Goal: Information Seeking & Learning: Learn about a topic

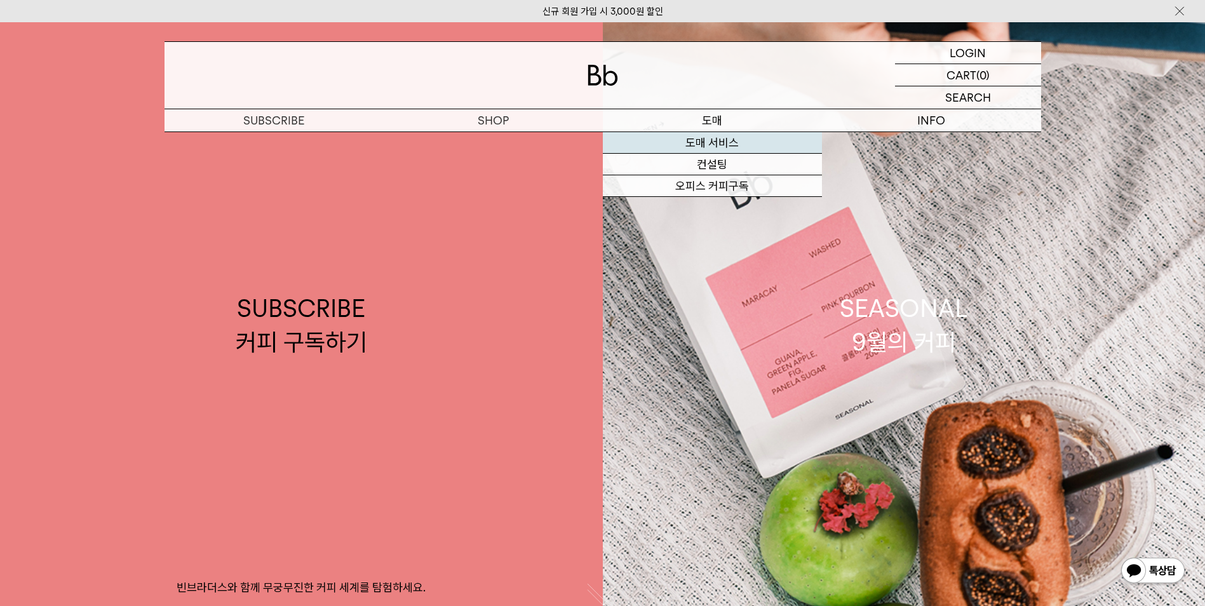
click at [689, 146] on link "도매 서비스" at bounding box center [712, 143] width 219 height 22
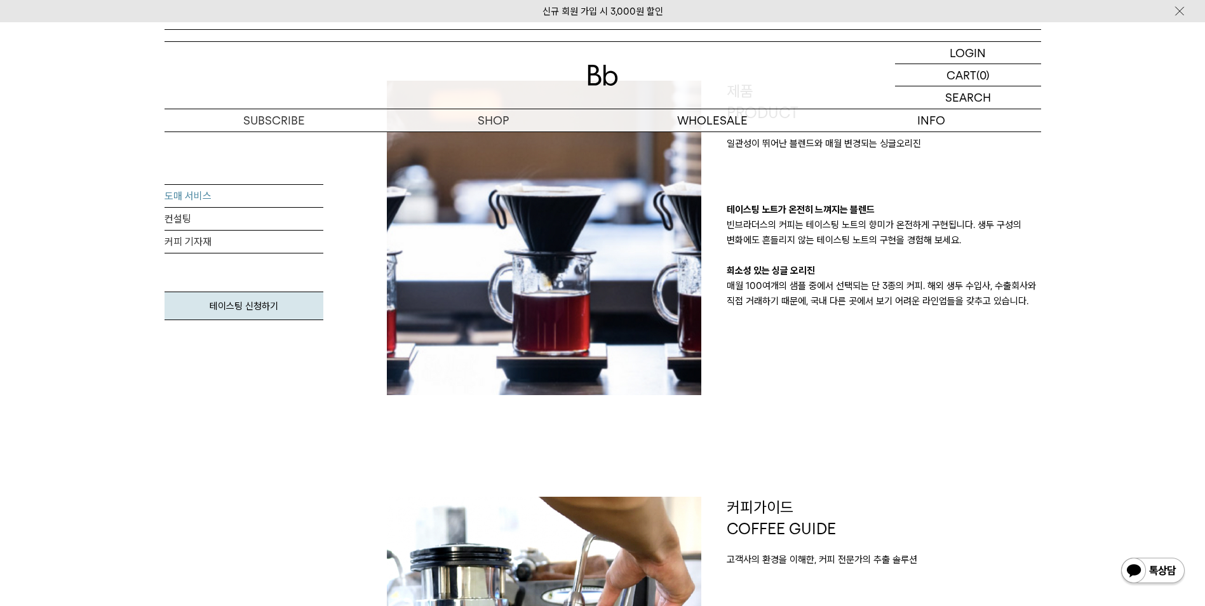
scroll to position [191, 0]
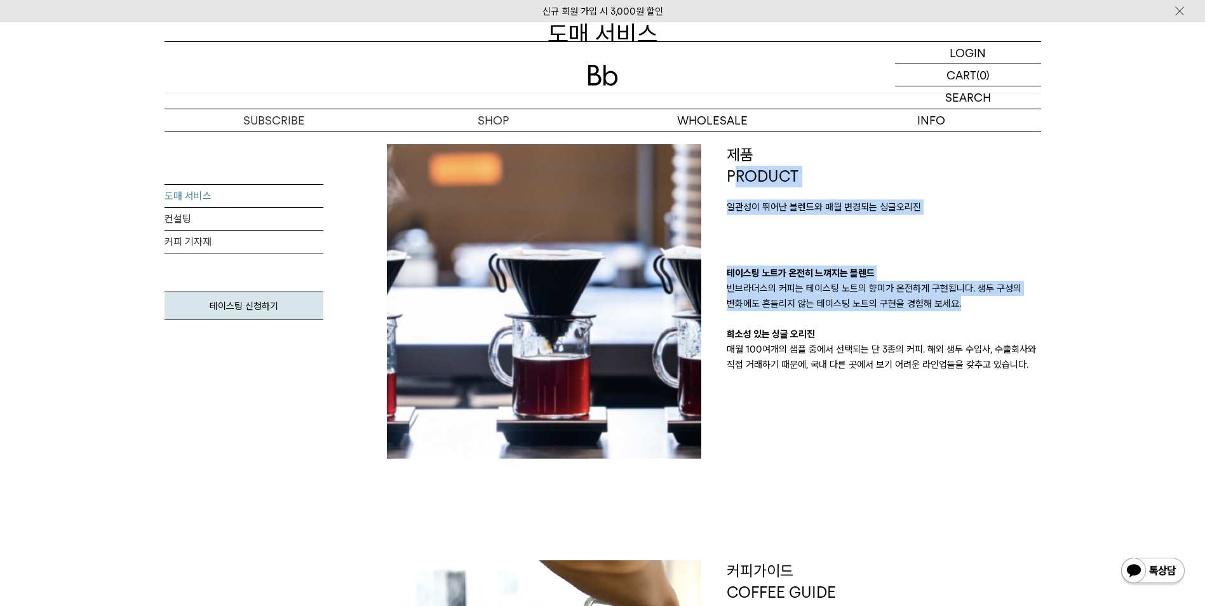
drag, startPoint x: 736, startPoint y: 186, endPoint x: 857, endPoint y: 342, distance: 197.9
click at [857, 340] on div "제품 PRODUCT 일관성이 뛰어난 블렌드와 매월 변경되는 싱글오리진 테이스팅 노트가 온전히 느껴지는 블렌드 빈브라더스의 커피는 테이스팅 노트…" at bounding box center [884, 258] width 315 height 228
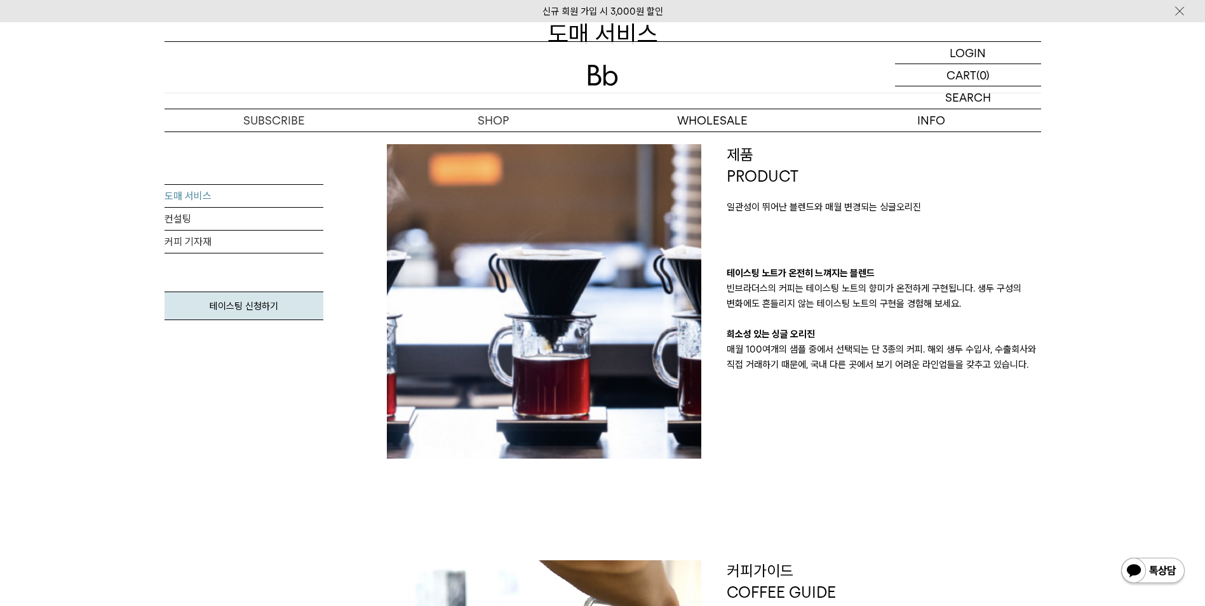
drag, startPoint x: 857, startPoint y: 342, endPoint x: 851, endPoint y: 391, distance: 49.9
click at [851, 391] on div "제품 PRODUCT 일관성이 뛰어난 블렌드와 매월 변경되는 싱글오리진 테이스팅 노트가 온전히 느껴지는 블렌드 빈브라더스의 커피는 테이스팅 노트…" at bounding box center [884, 301] width 340 height 315
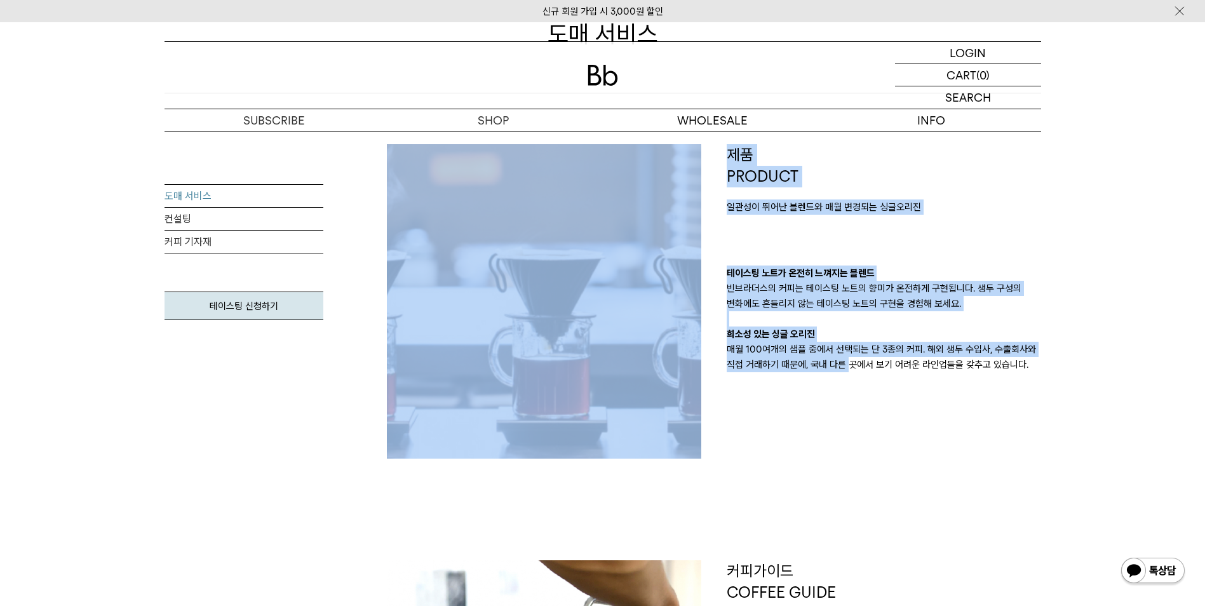
drag, startPoint x: 848, startPoint y: 400, endPoint x: 703, endPoint y: 152, distance: 286.7
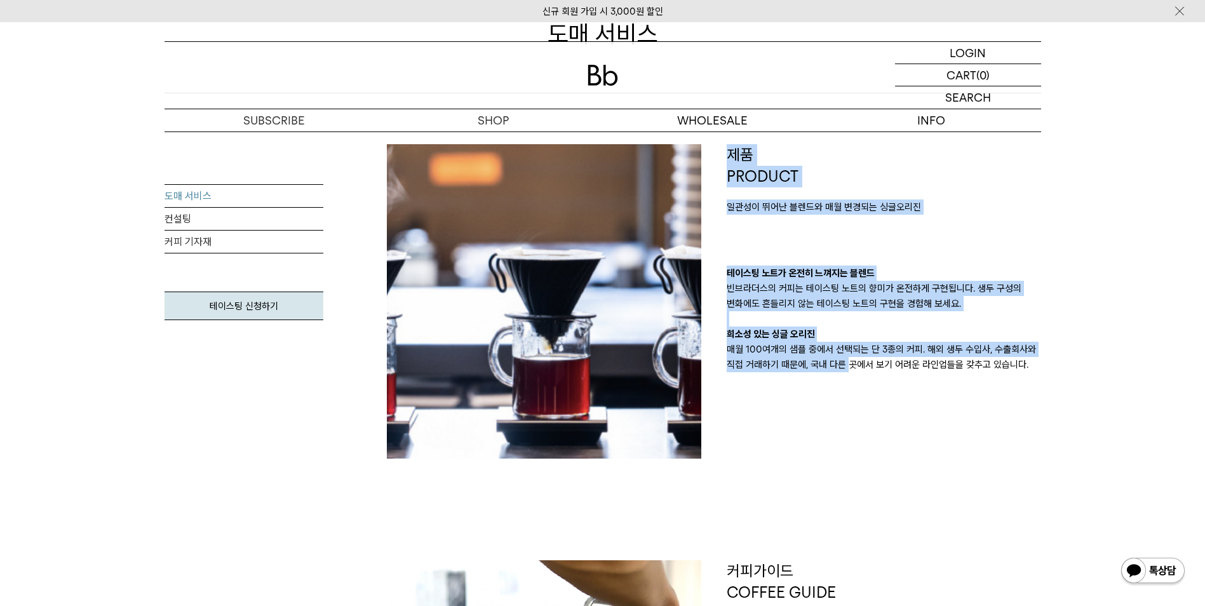
drag, startPoint x: 703, startPoint y: 152, endPoint x: 804, endPoint y: 391, distance: 259.2
click at [804, 391] on div "제품 PRODUCT 일관성이 뛰어난 블렌드와 매월 변경되는 싱글오리진 테이스팅 노트가 온전히 느껴지는 블렌드 빈브라더스의 커피는 테이스팅 노트…" at bounding box center [884, 301] width 340 height 315
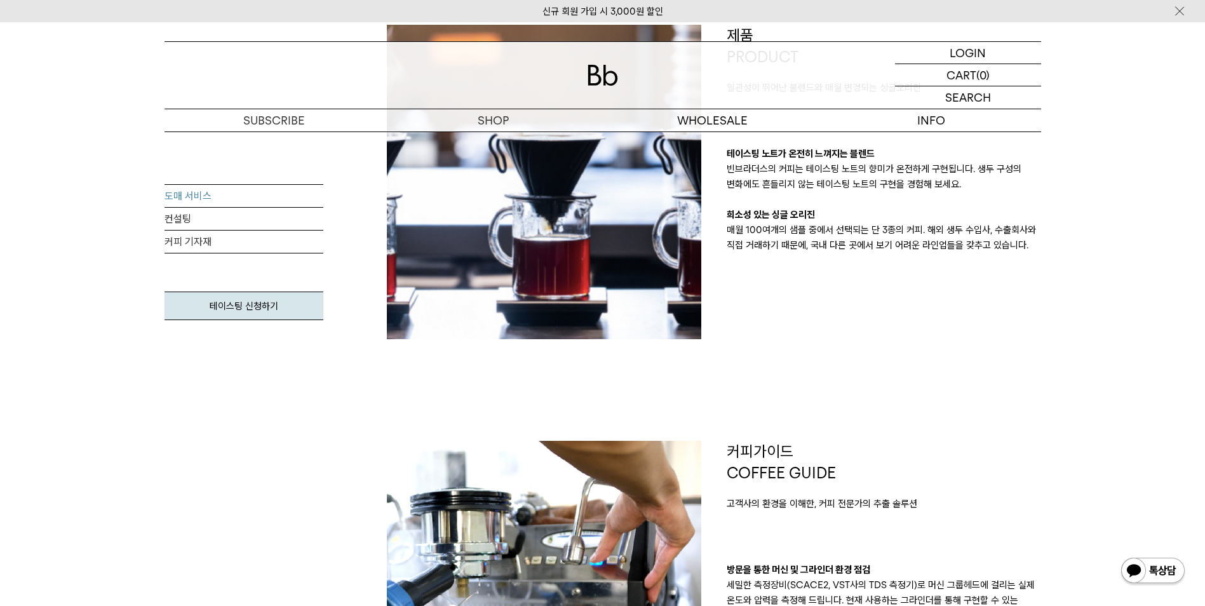
scroll to position [445, 0]
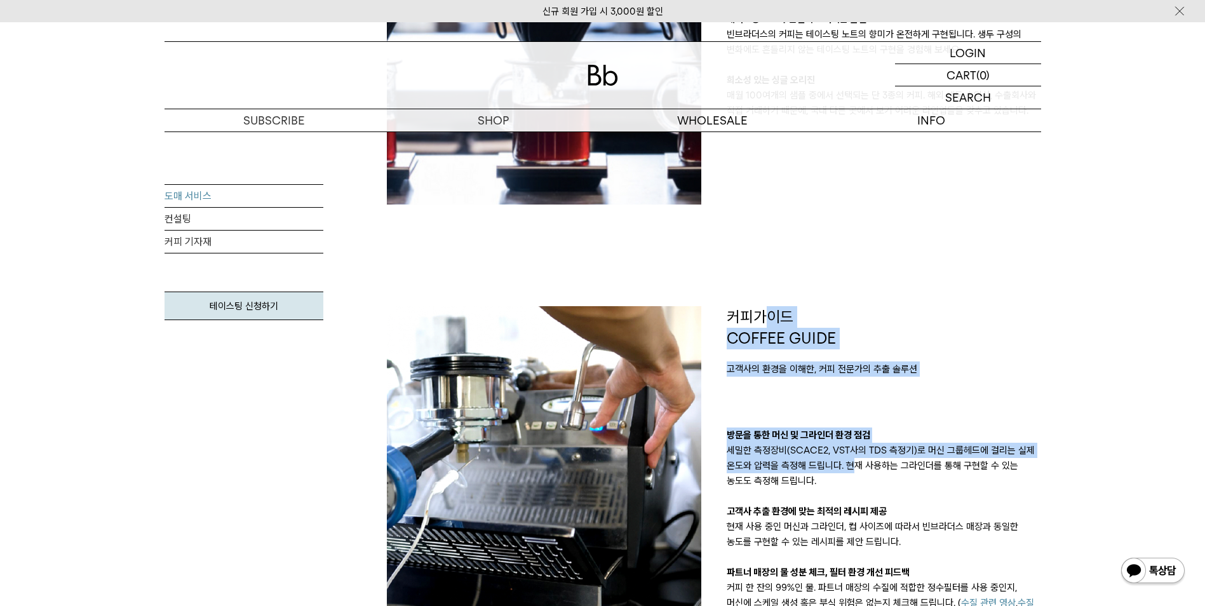
drag, startPoint x: 770, startPoint y: 304, endPoint x: 856, endPoint y: 475, distance: 191.5
click at [856, 475] on div "제품 PRODUCT 일관성이 뛰어난 블렌드와 매월 변경되는 싱글오리진 테이스팅 노트가 온전히 느껴지는 블렌드 빈브라더스의 커피는 테이스팅 노트…" at bounding box center [714, 522] width 680 height 1264
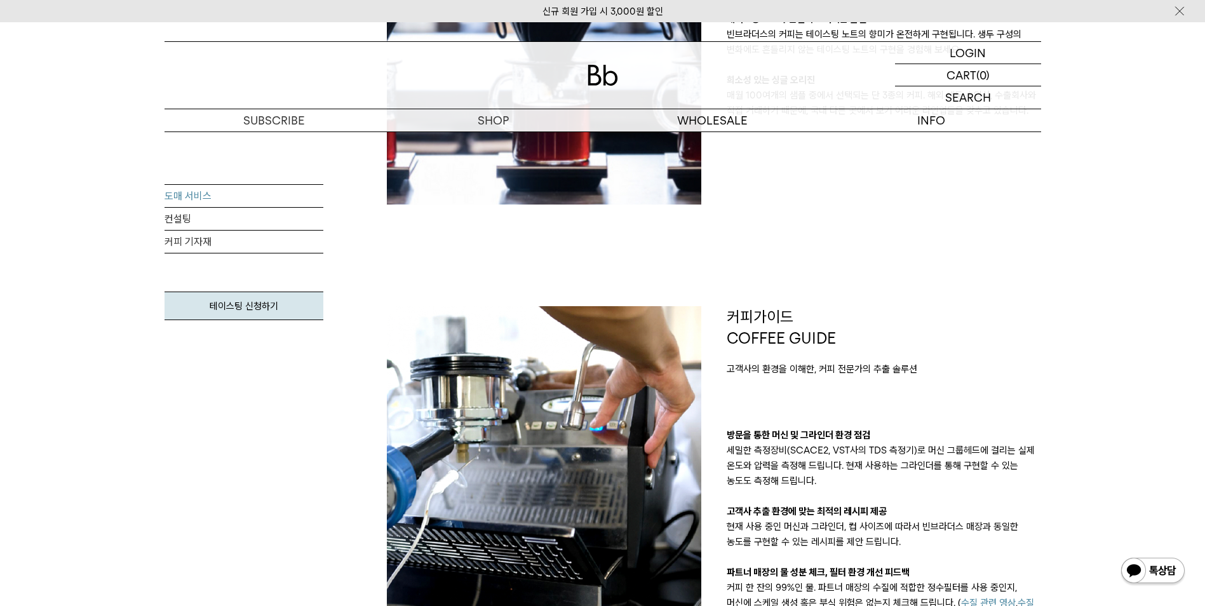
drag, startPoint x: 856, startPoint y: 475, endPoint x: 849, endPoint y: 517, distance: 42.5
click at [849, 517] on p "고객사 추출 환경에 맞는 최적의 레시피 제공" at bounding box center [884, 511] width 315 height 15
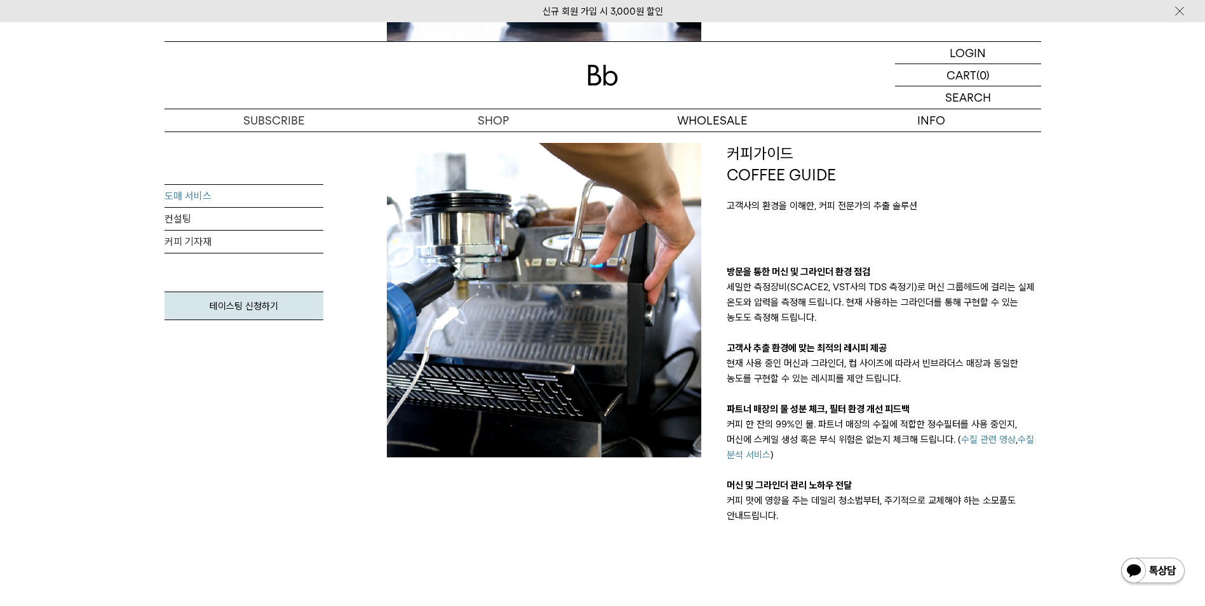
scroll to position [635, 0]
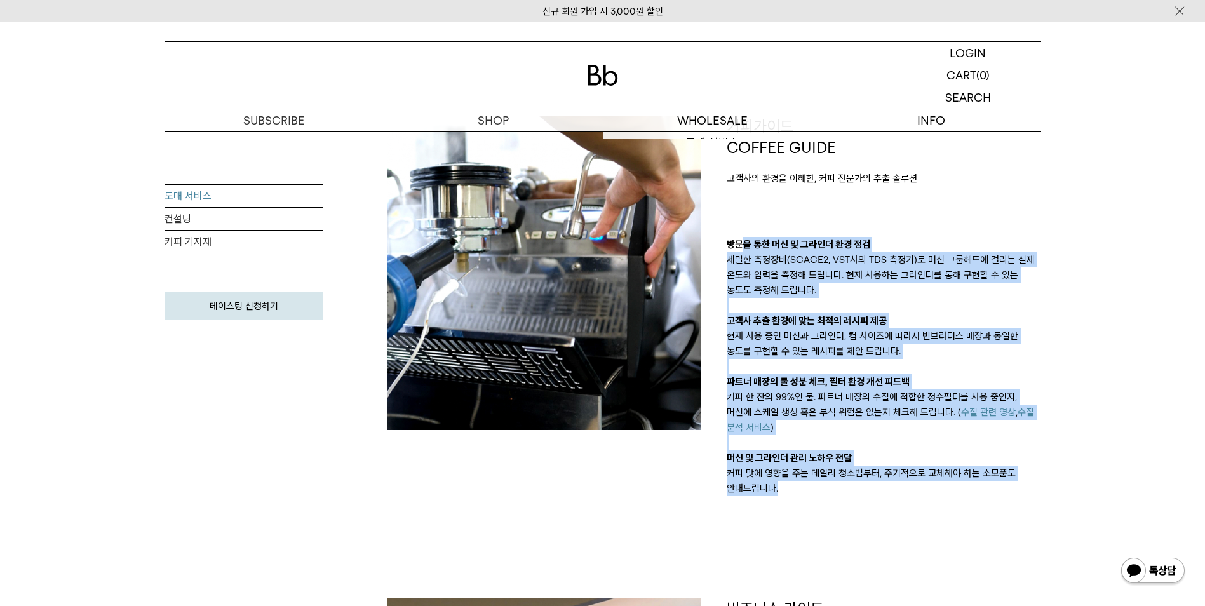
drag, startPoint x: 916, startPoint y: 501, endPoint x: 742, endPoint y: 243, distance: 310.4
click at [742, 243] on div "제품 PRODUCT 일관성이 뛰어난 블렌드와 매월 변경되는 싱글오리진 테이스팅 노트가 온전히 느껴지는 블렌드 빈브라더스의 커피는 테이스팅 노트…" at bounding box center [714, 331] width 680 height 1264
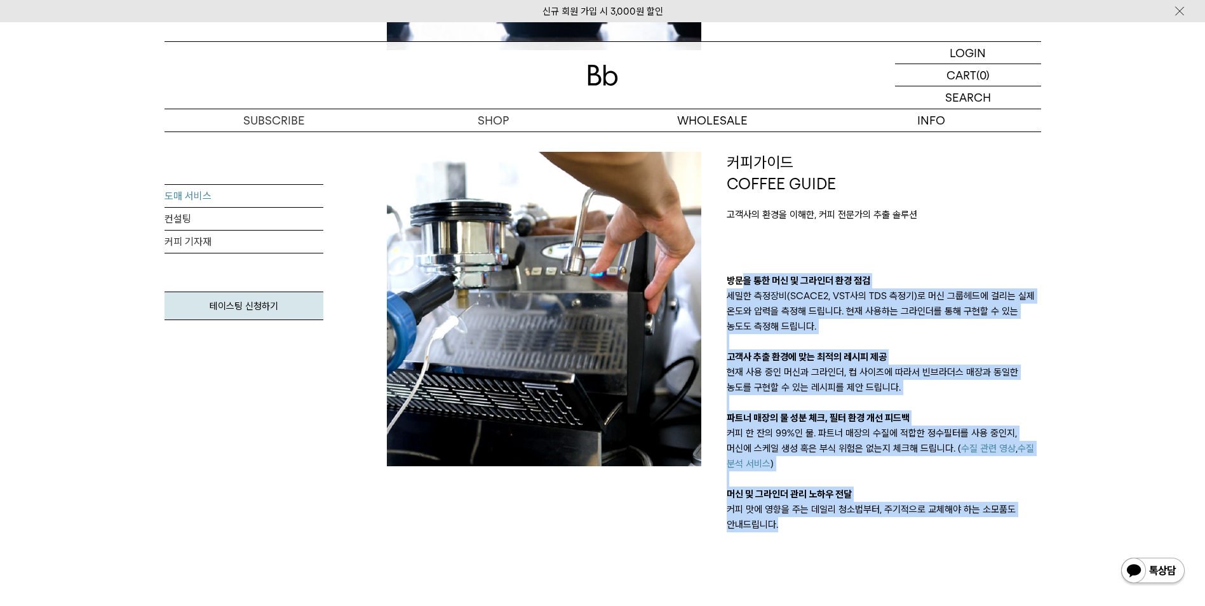
scroll to position [572, 0]
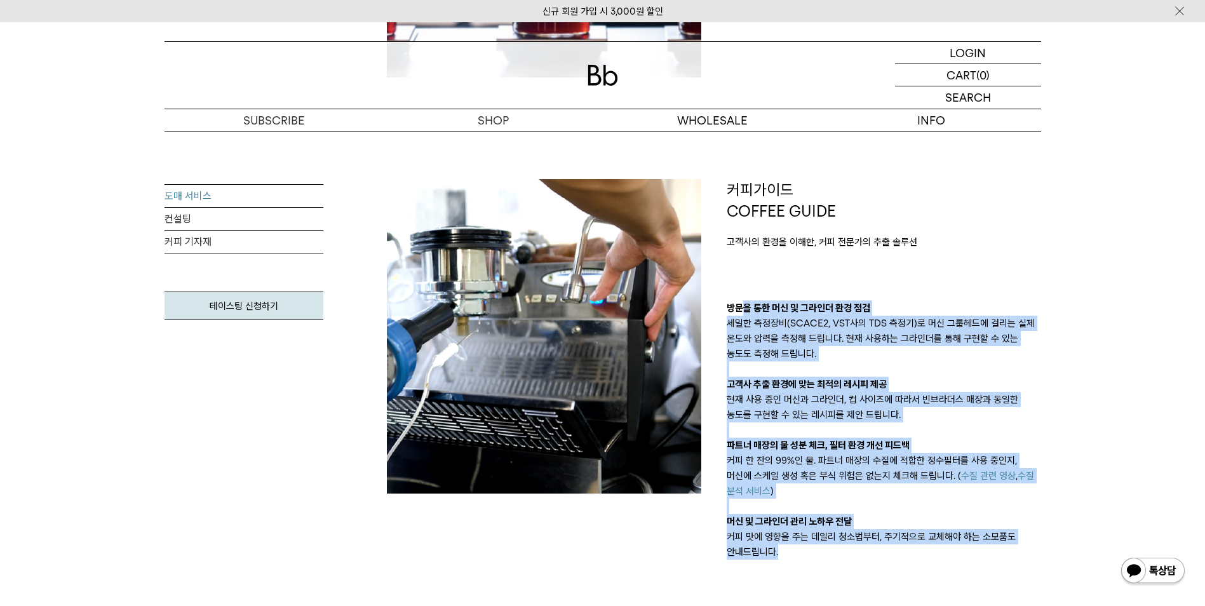
click at [750, 262] on div "커피가이드 COFFEE GUIDE 고객사의 환경을 이해한, 커피 전문가의 추출 솔루션 방문을 통한 머신 및 그라인더 환경 점검 세밀한 측정장비…" at bounding box center [884, 369] width 315 height 381
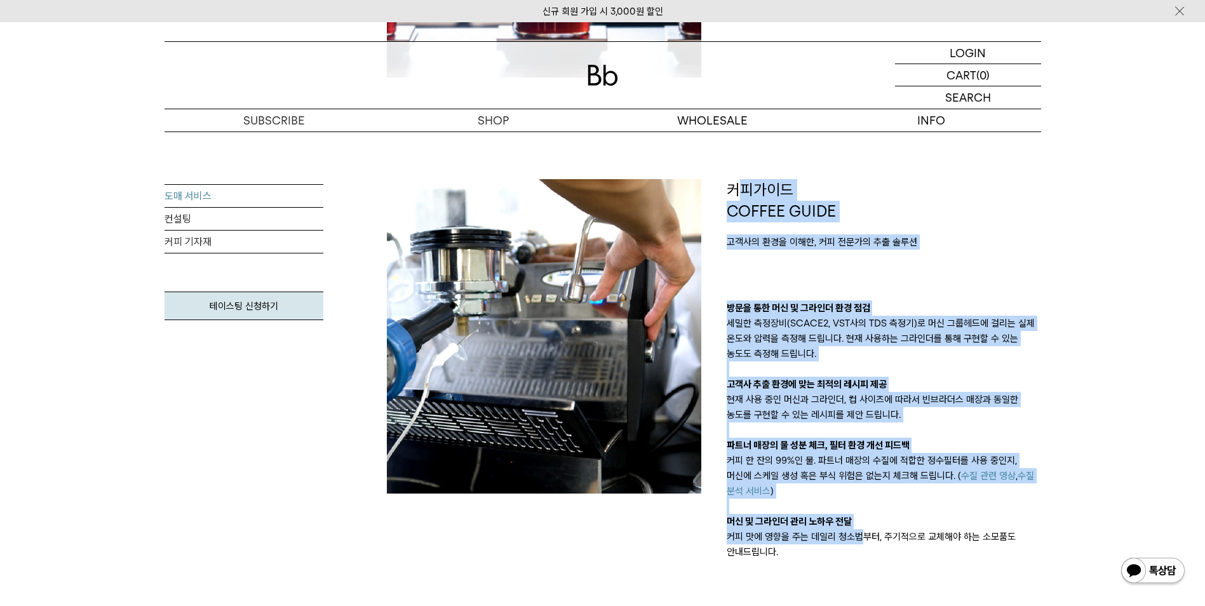
drag, startPoint x: 733, startPoint y: 180, endPoint x: 862, endPoint y: 535, distance: 377.1
click at [862, 535] on div "커피가이드 COFFEE GUIDE 고객사의 환경을 이해한, 커피 전문가의 추출 솔루션 방문을 통한 머신 및 그라인더 환경 점검 세밀한 측정장비…" at bounding box center [884, 369] width 315 height 381
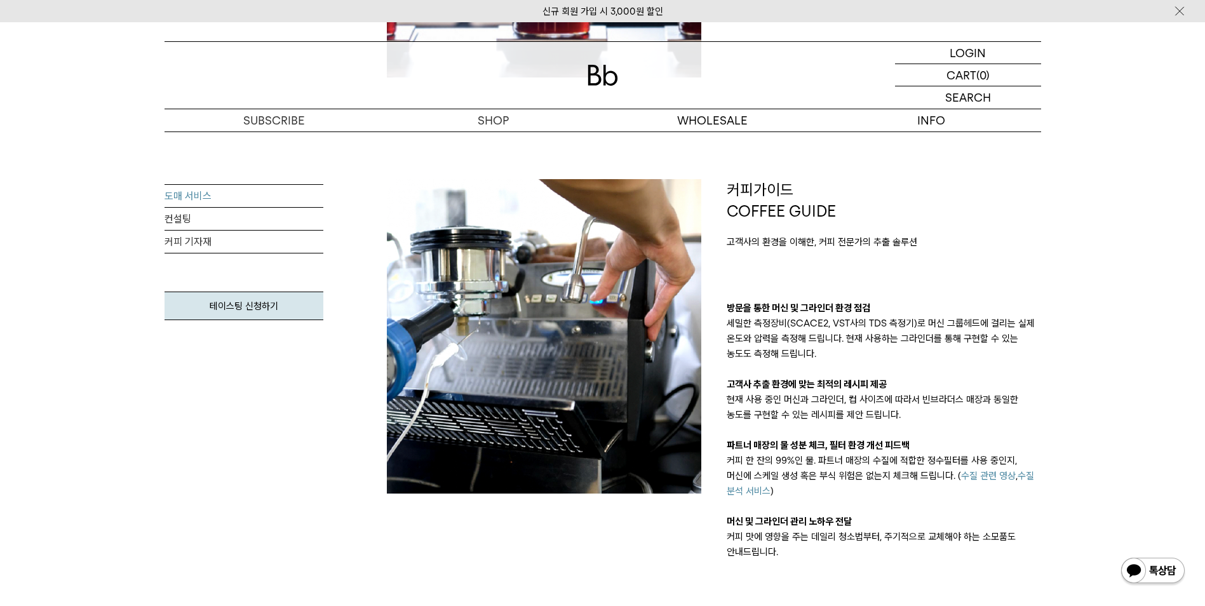
drag, startPoint x: 862, startPoint y: 535, endPoint x: 853, endPoint y: 550, distance: 16.8
click at [853, 550] on p "커피 맛에 영향을 주는 데일리 청소법부터, 주기적으로 교체해야 하는 소모품도 안내드립니다." at bounding box center [884, 544] width 315 height 31
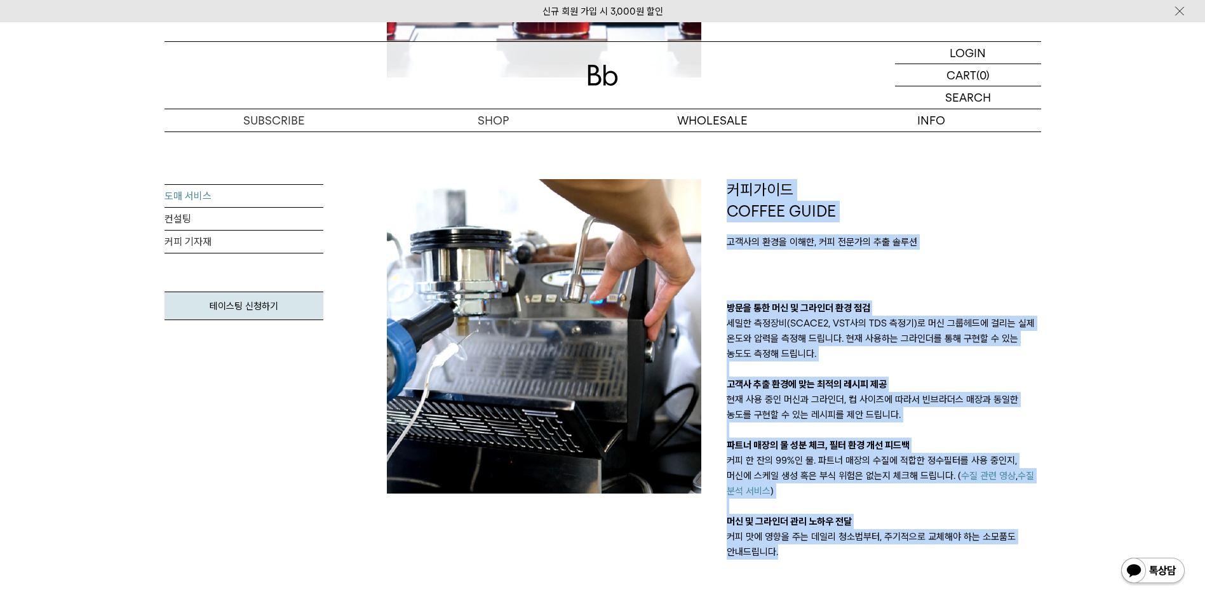
drag, startPoint x: 846, startPoint y: 561, endPoint x: 713, endPoint y: 182, distance: 401.3
click at [713, 182] on div "제품 PRODUCT 일관성이 뛰어난 블렌드와 매월 변경되는 싱글오리진 테이스팅 노트가 온전히 느껴지는 블렌드 빈브라더스의 커피는 테이스팅 노트…" at bounding box center [714, 395] width 680 height 1264
click at [905, 252] on div "커피가이드 COFFEE GUIDE 고객사의 환경을 이해한, 커피 전문가의 추출 솔루션 방문을 통한 머신 및 그라인더 환경 점검 세밀한 측정장비…" at bounding box center [884, 369] width 315 height 381
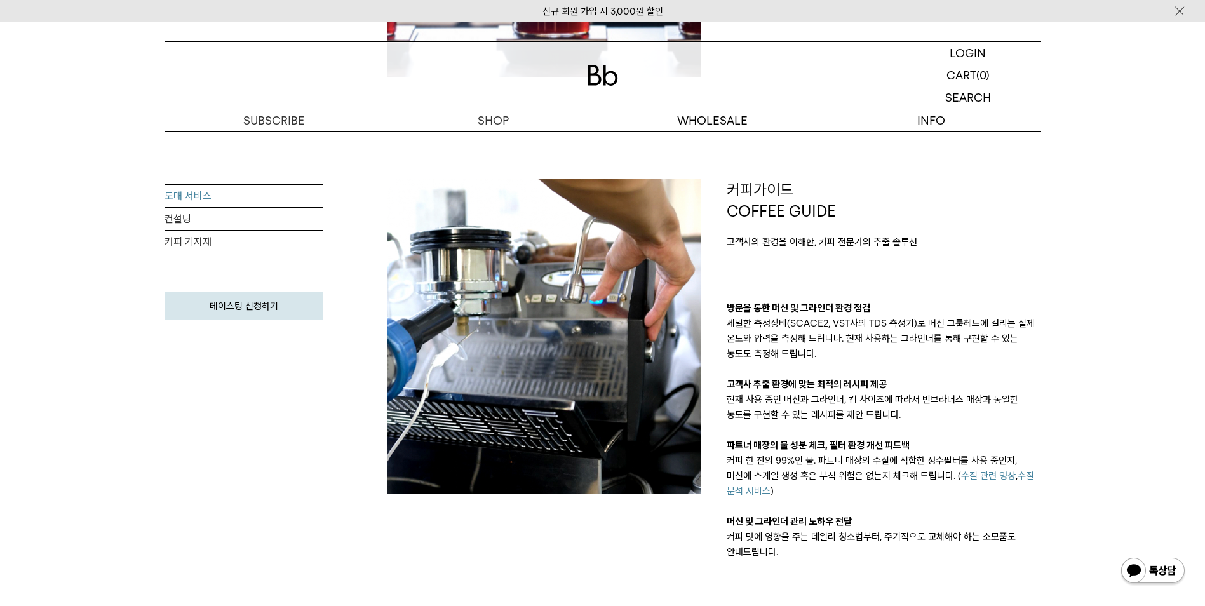
drag, startPoint x: 905, startPoint y: 252, endPoint x: 834, endPoint y: 258, distance: 70.8
drag, startPoint x: 834, startPoint y: 258, endPoint x: 785, endPoint y: 256, distance: 49.6
drag, startPoint x: 785, startPoint y: 256, endPoint x: 761, endPoint y: 250, distance: 24.2
click at [761, 250] on div "커피가이드 COFFEE GUIDE 고객사의 환경을 이해한, 커피 전문가의 추출 솔루션 방문을 통한 머신 및 그라인더 환경 점검 세밀한 측정장비…" at bounding box center [884, 369] width 315 height 381
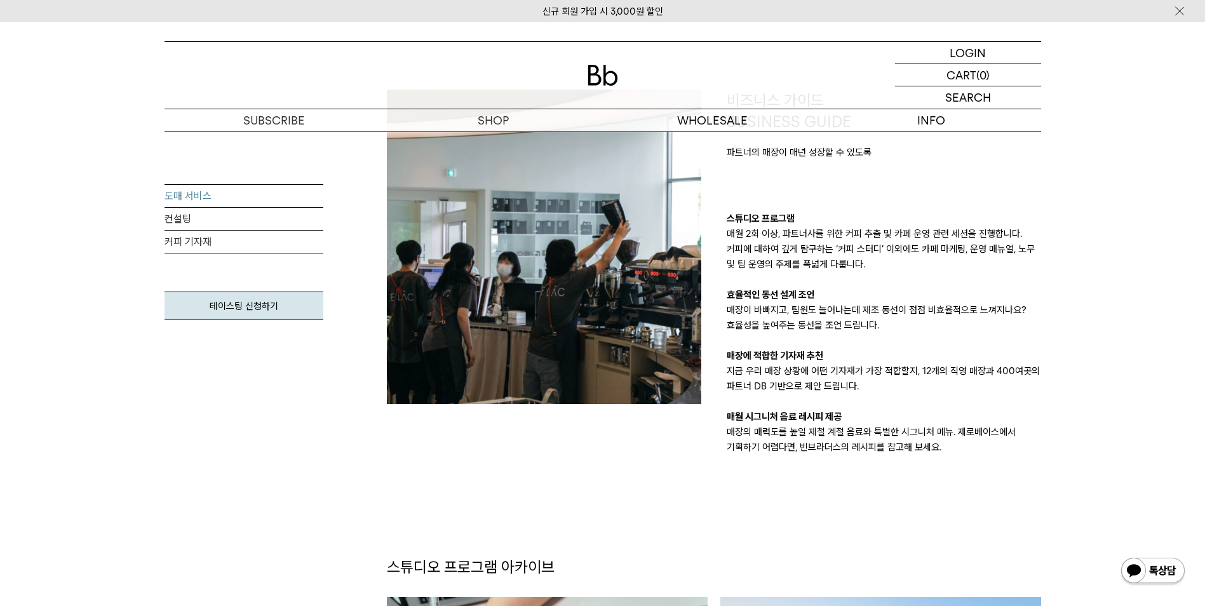
drag, startPoint x: 814, startPoint y: 216, endPoint x: 790, endPoint y: 215, distance: 23.5
click at [790, 215] on p "스튜디오 프로그램" at bounding box center [884, 218] width 315 height 15
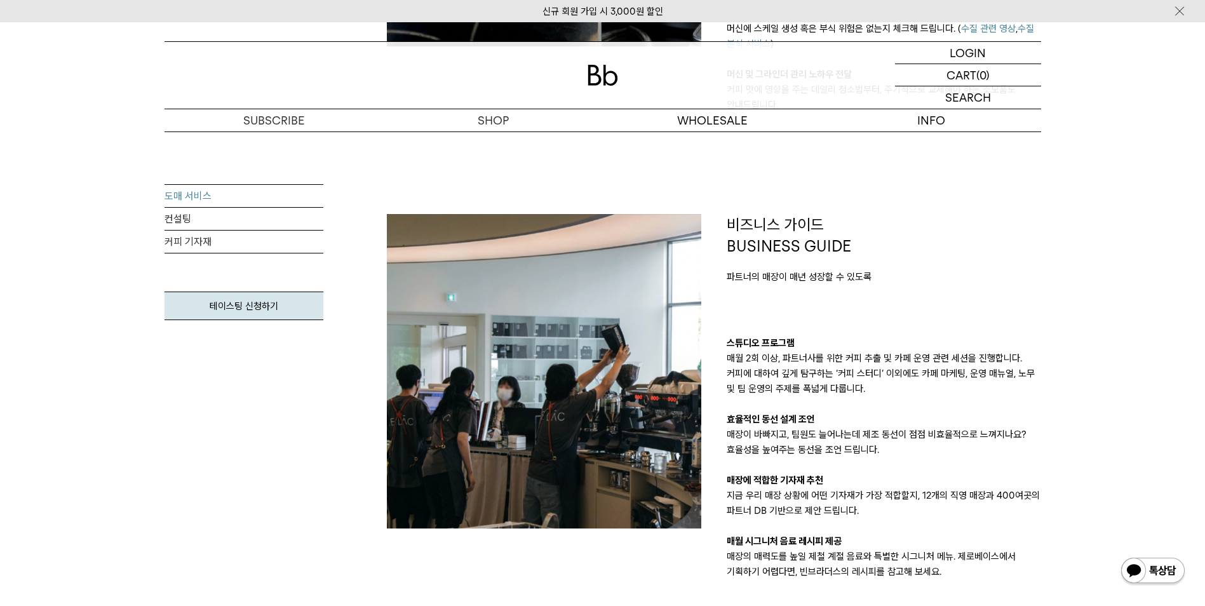
scroll to position [1017, 0]
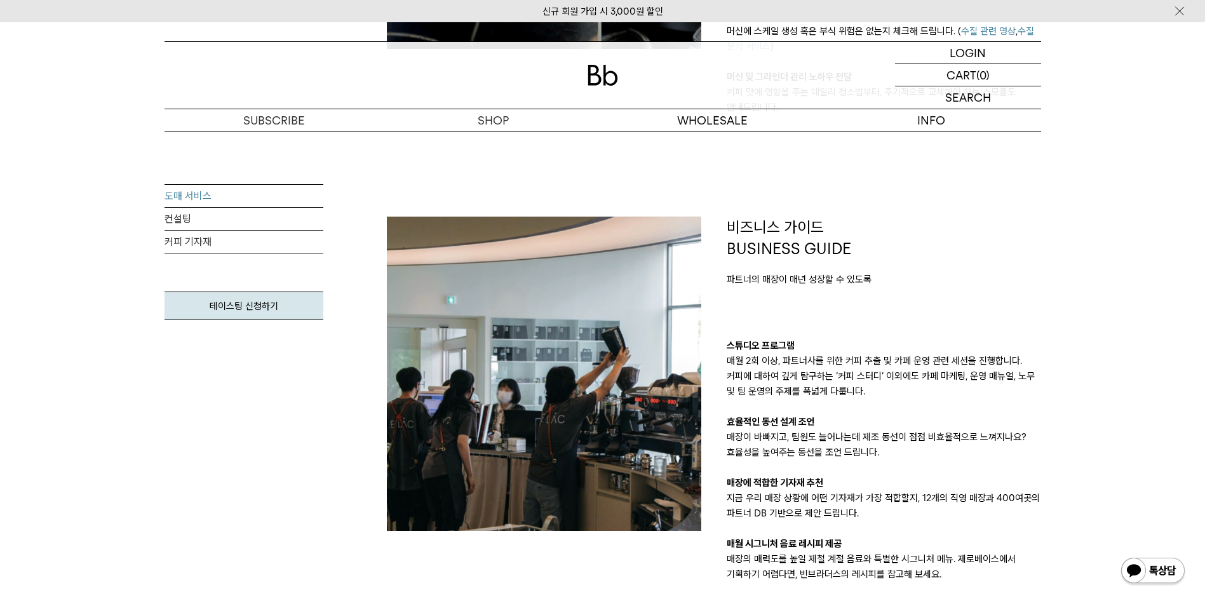
drag, startPoint x: 790, startPoint y: 215, endPoint x: 759, endPoint y: 205, distance: 33.4
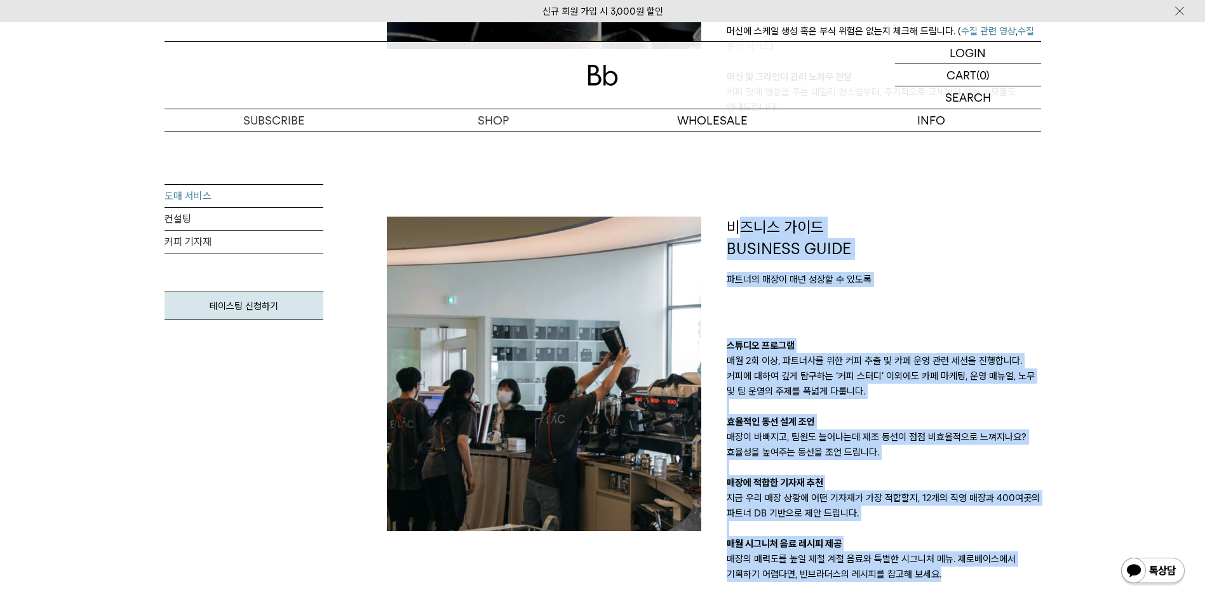
drag, startPoint x: 736, startPoint y: 210, endPoint x: 963, endPoint y: 579, distance: 432.8
click at [963, 579] on p "매장의 매력도를 높일 제철 계절 음료와 특별한 시그니처 메뉴. 제로베이스에서 기획하기 어렵다면, 빈브라더스의 레시피를 참고해 보세요." at bounding box center [884, 567] width 315 height 31
drag, startPoint x: 980, startPoint y: 582, endPoint x: 723, endPoint y: 210, distance: 452.6
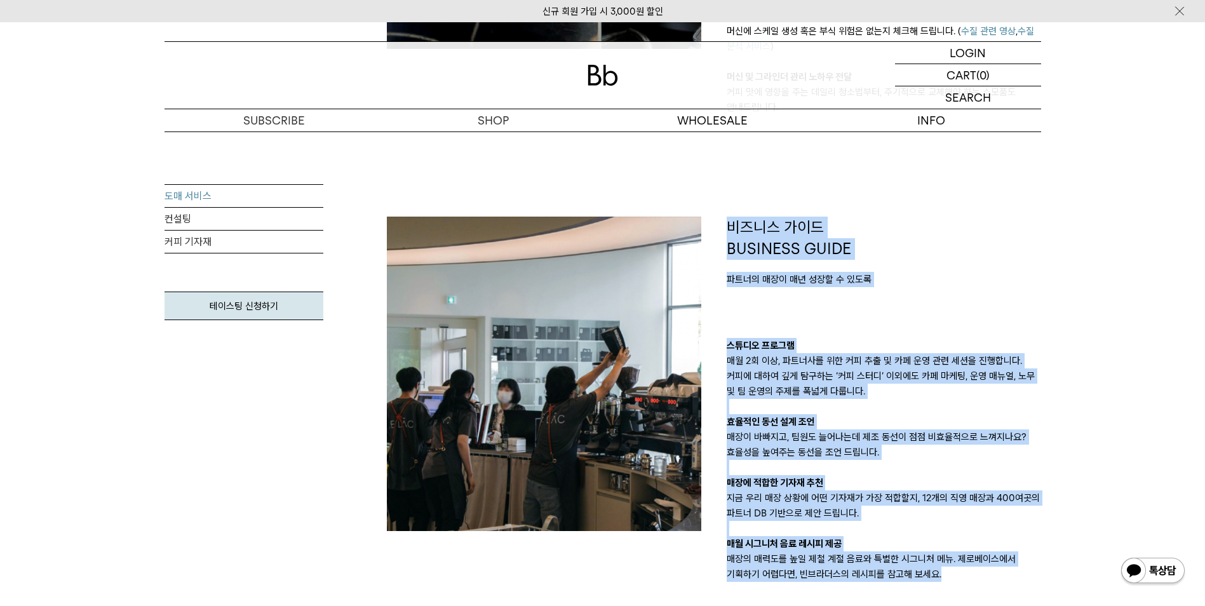
drag, startPoint x: 723, startPoint y: 210, endPoint x: 724, endPoint y: 279, distance: 69.3
click at [724, 279] on div "비즈니스 가이드 BUSINESS GUIDE 파트너의 매장이 매년 성장할 수 있도록 스튜디오 프로그램 매월 2회 이상, 파트너사를 위한 커피 추…" at bounding box center [884, 399] width 340 height 365
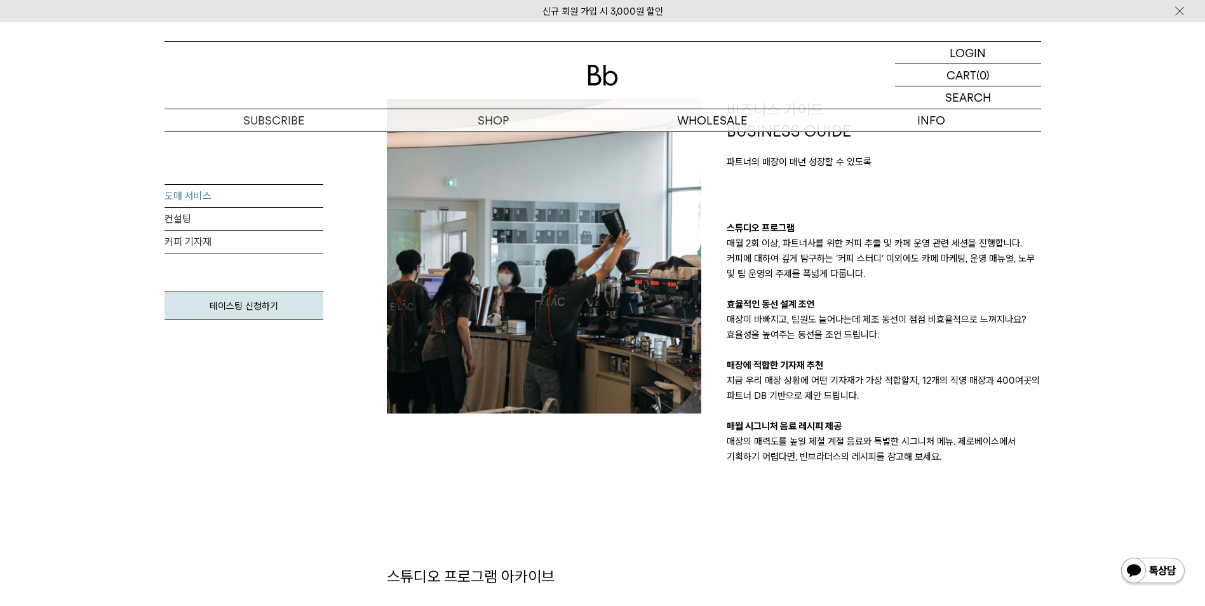
scroll to position [1144, 0]
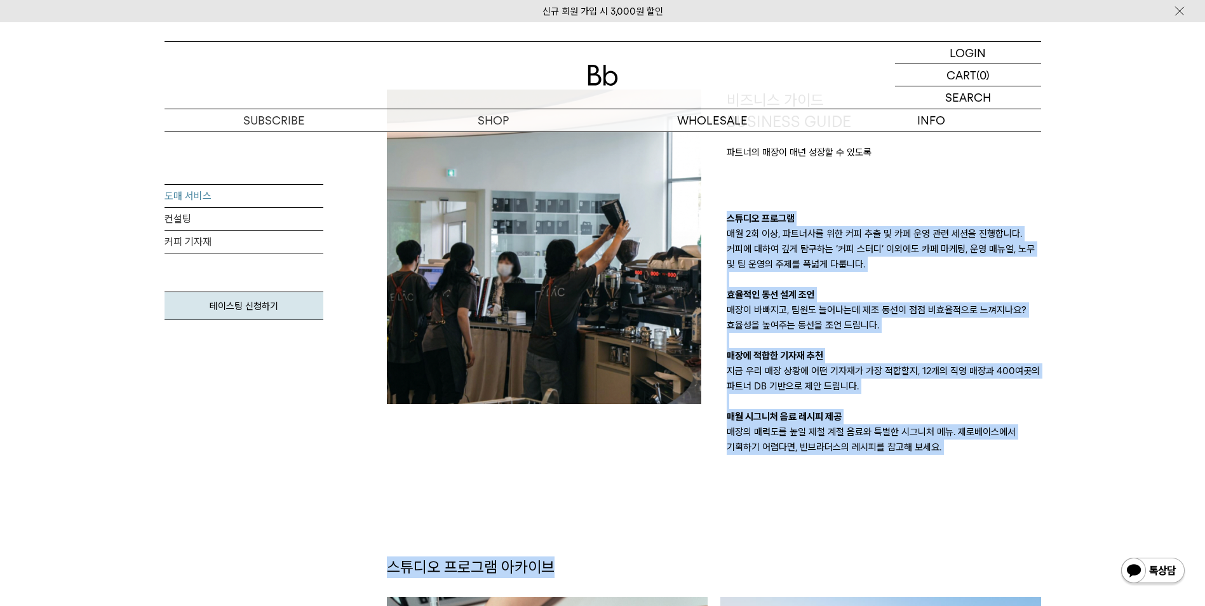
drag, startPoint x: 722, startPoint y: 215, endPoint x: 957, endPoint y: 458, distance: 337.9
drag, startPoint x: 957, startPoint y: 458, endPoint x: 956, endPoint y: 468, distance: 10.2
drag, startPoint x: 967, startPoint y: 456, endPoint x: 764, endPoint y: 206, distance: 322.0
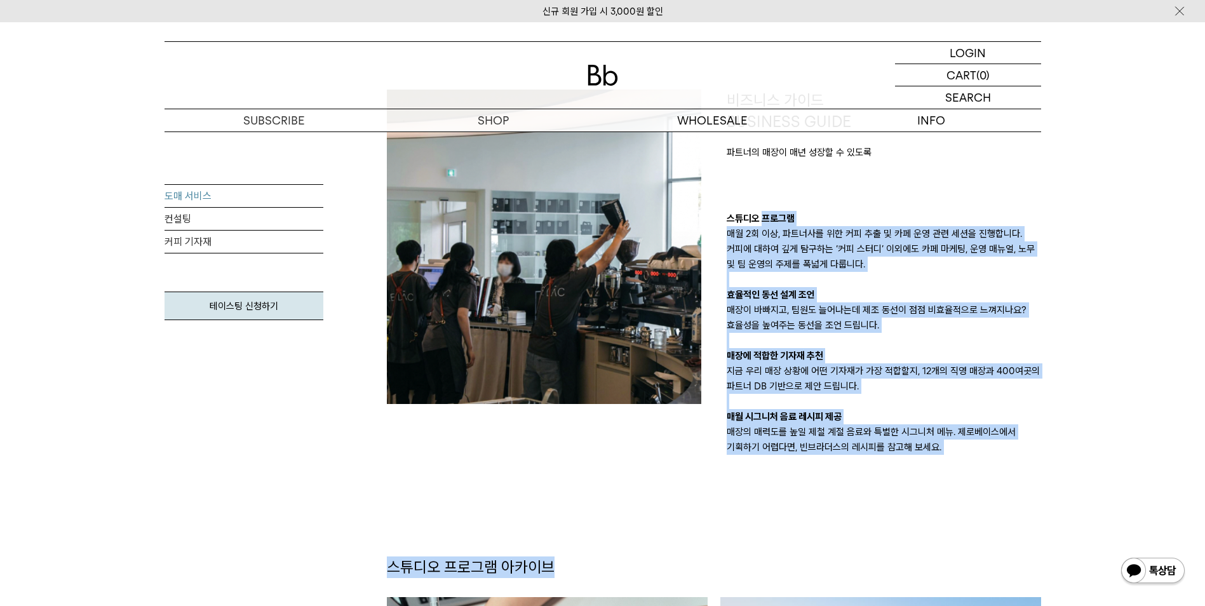
drag, startPoint x: 764, startPoint y: 206, endPoint x: 761, endPoint y: 308, distance: 101.7
click at [761, 311] on p "매장이 바빠지고, 팀원도 늘어나는데 제조 동선이 점점 비효율적으로 느껴지나요? 효율성을 높여주는 동선을 조언 드립니다." at bounding box center [884, 317] width 315 height 31
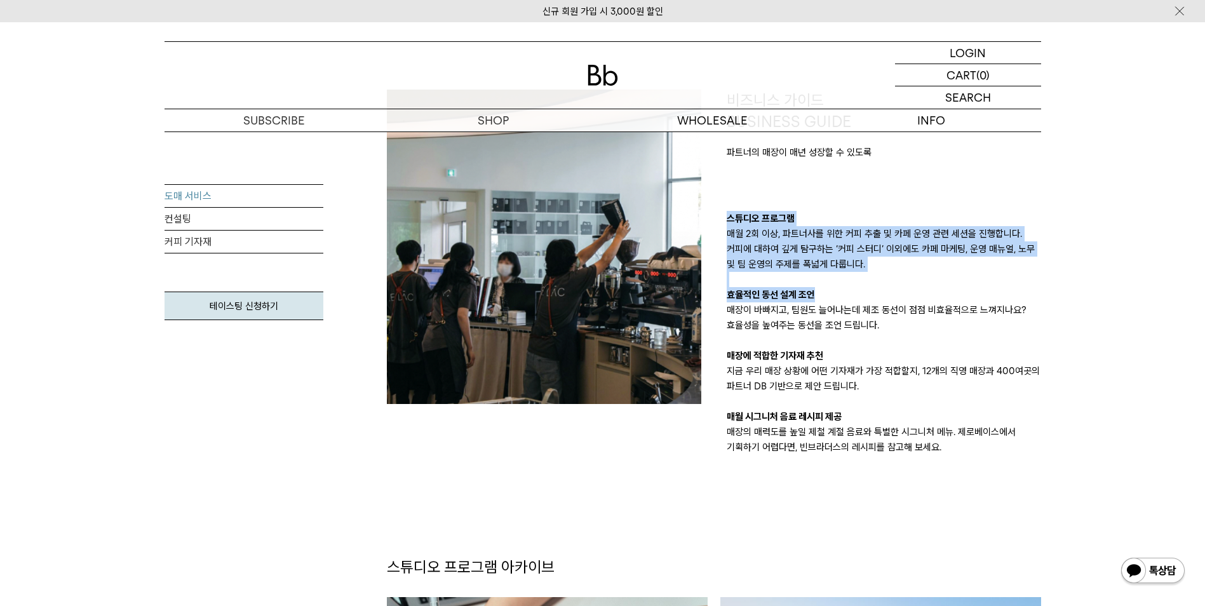
drag, startPoint x: 717, startPoint y: 187, endPoint x: 843, endPoint y: 290, distance: 162.6
click at [843, 290] on div "비즈니스 가이드 BUSINESS GUIDE 파트너의 매장이 매년 성장할 수 있도록 스튜디오 프로그램 매월 2회 이상, 파트너사를 위한 커피 추…" at bounding box center [884, 272] width 340 height 365
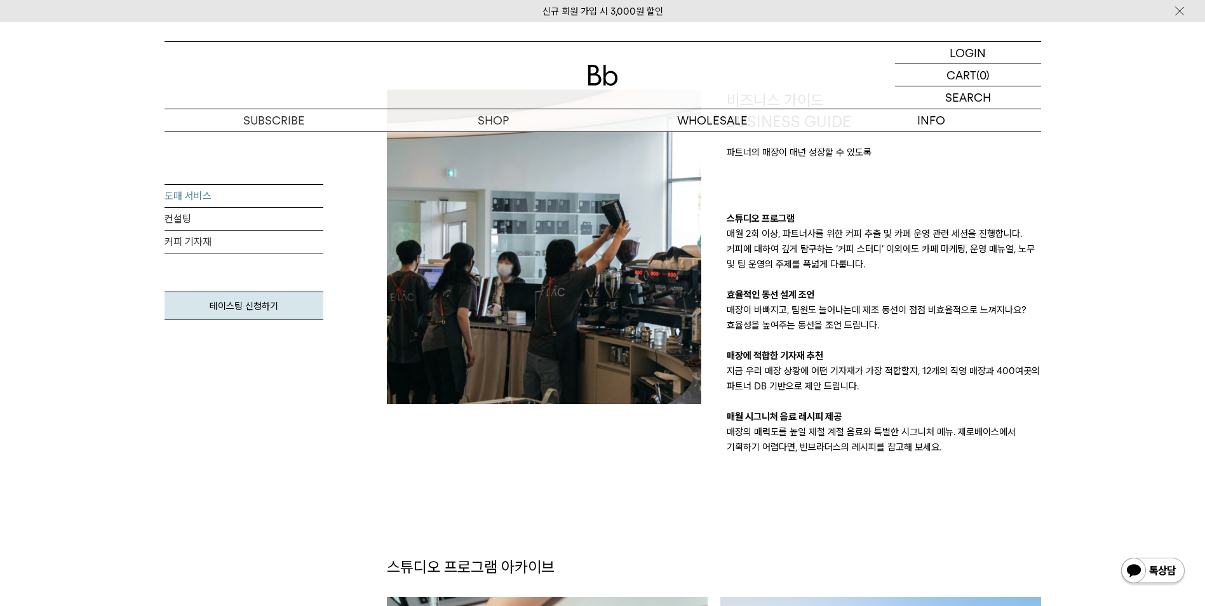
drag, startPoint x: 843, startPoint y: 290, endPoint x: 845, endPoint y: 329, distance: 38.8
click at [845, 329] on p "매장이 바빠지고, 팀원도 늘어나는데 제조 동선이 점점 비효율적으로 느껴지나요? 효율성을 높여주는 동선을 조언 드립니다." at bounding box center [884, 317] width 315 height 31
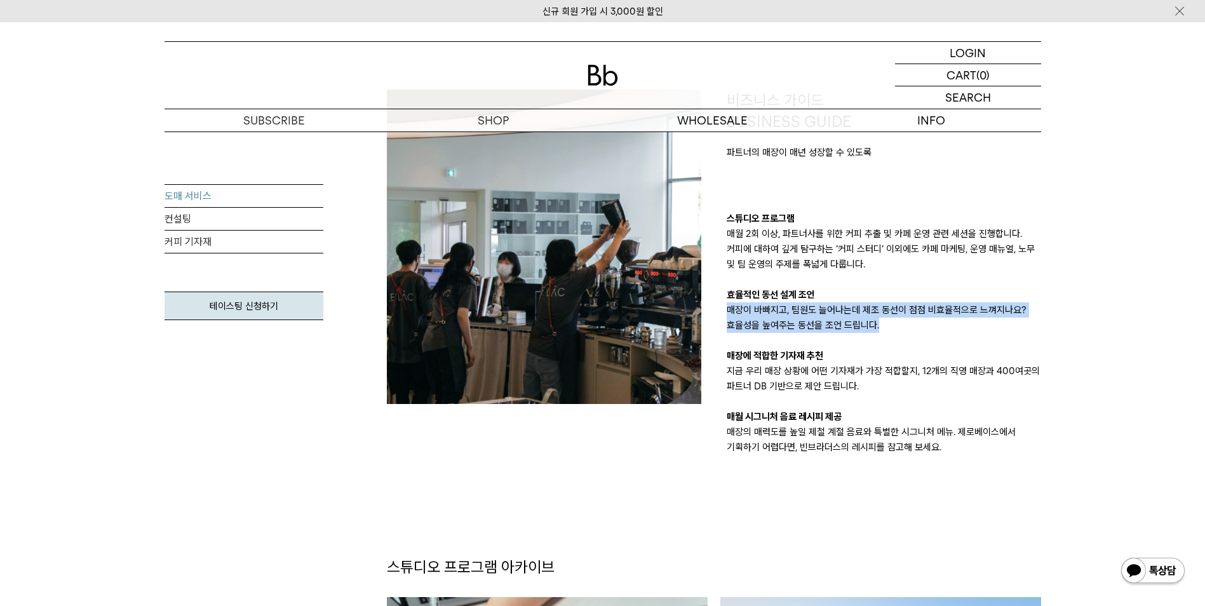
drag, startPoint x: 871, startPoint y: 329, endPoint x: 885, endPoint y: 341, distance: 18.0
click at [885, 341] on div "스튜디오 프로그램 매월 2회 이상, 파트너사를 위한 커피 추출 및 카페 운영 관련 세션을 진행합니다. 커피에 대하여 깊게 탐구하는 ‘커피 스터…" at bounding box center [884, 333] width 315 height 244
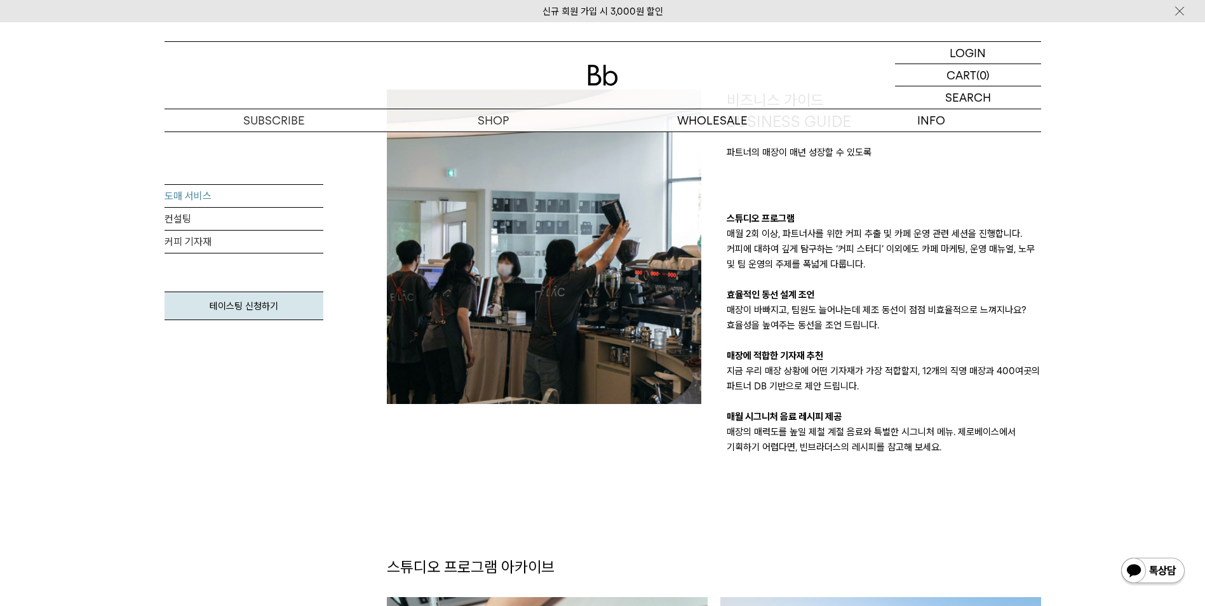
drag, startPoint x: 885, startPoint y: 341, endPoint x: 885, endPoint y: 359, distance: 18.4
click at [885, 359] on p "매장에 적합한 기자재 추천" at bounding box center [884, 355] width 315 height 15
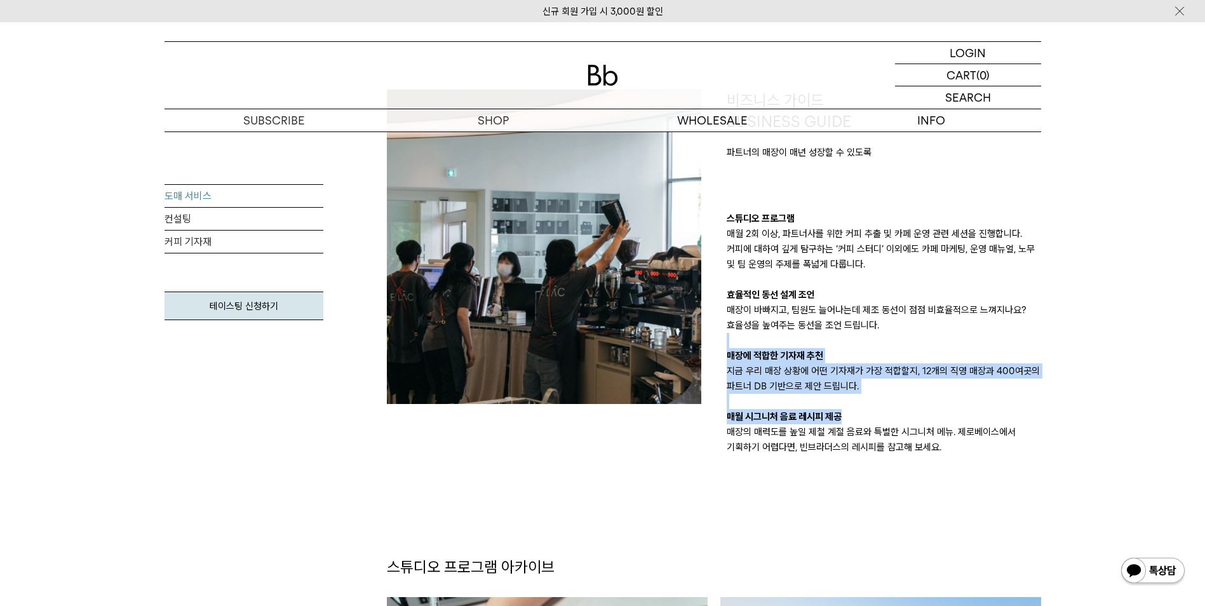
drag, startPoint x: 883, startPoint y: 343, endPoint x: 934, endPoint y: 415, distance: 88.5
click at [934, 415] on div "스튜디오 프로그램 매월 2회 이상, 파트너사를 위한 커피 추출 및 카페 운영 관련 세션을 진행합니다. 커피에 대하여 깊게 탐구하는 ‘커피 스터…" at bounding box center [884, 333] width 315 height 244
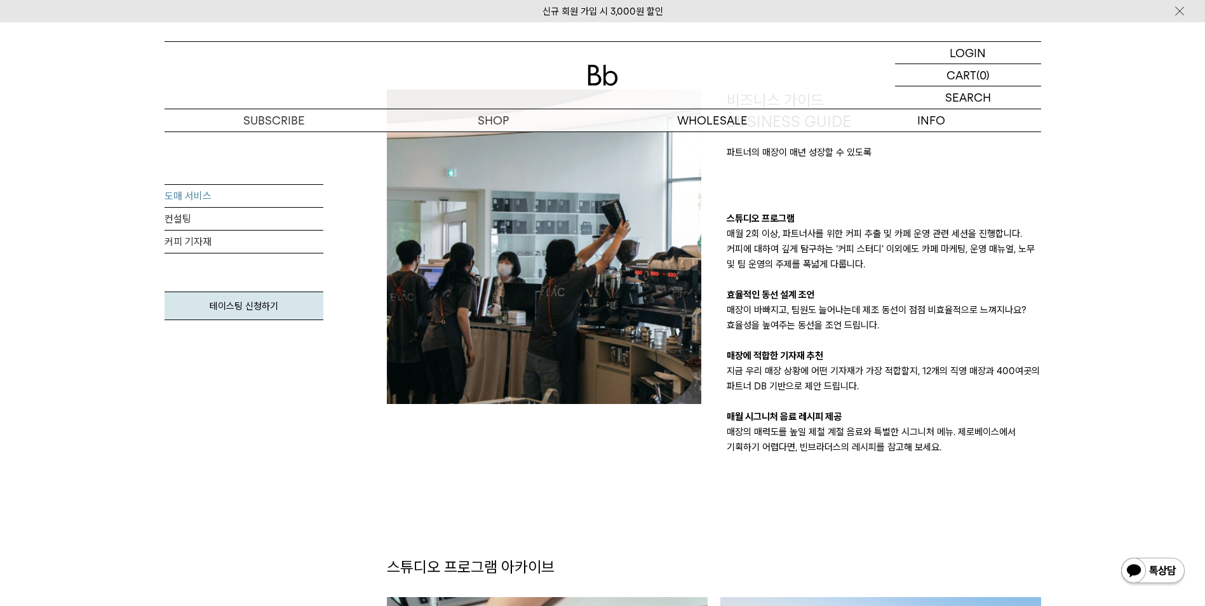
drag, startPoint x: 934, startPoint y: 415, endPoint x: 937, endPoint y: 436, distance: 21.2
click at [937, 436] on p "매장의 매력도를 높일 제철 계절 음료와 특별한 시그니처 메뉴. 제로베이스에서 기획하기 어렵다면, 빈브라더스의 레시피를 참고해 보세요." at bounding box center [884, 439] width 315 height 31
drag, startPoint x: 937, startPoint y: 412, endPoint x: 968, endPoint y: 463, distance: 59.3
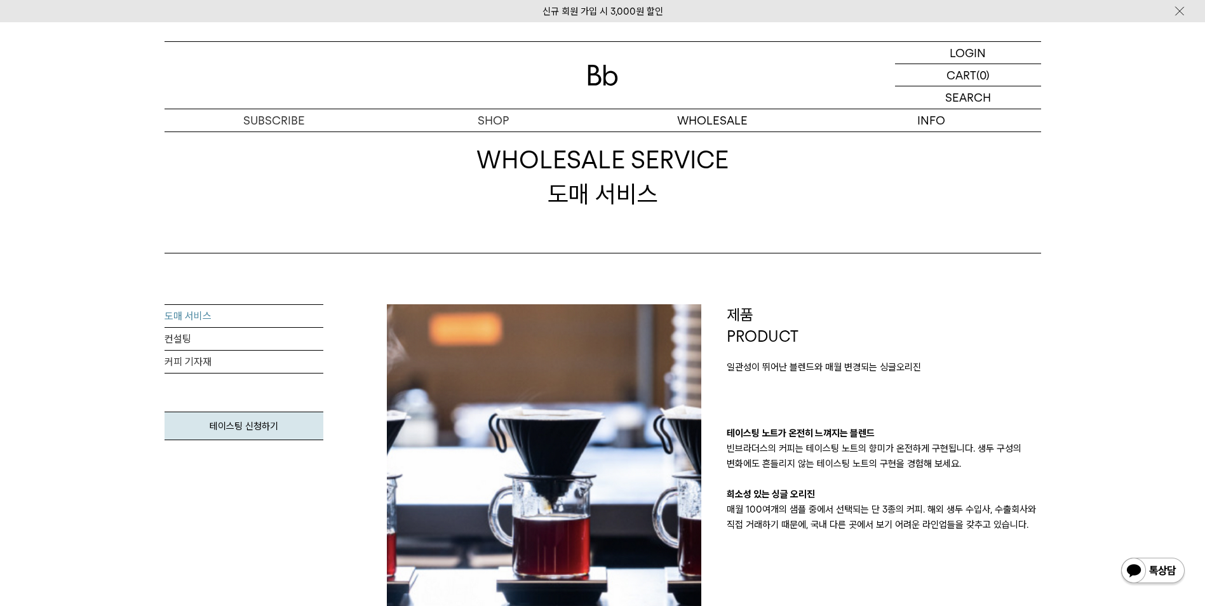
scroll to position [0, 0]
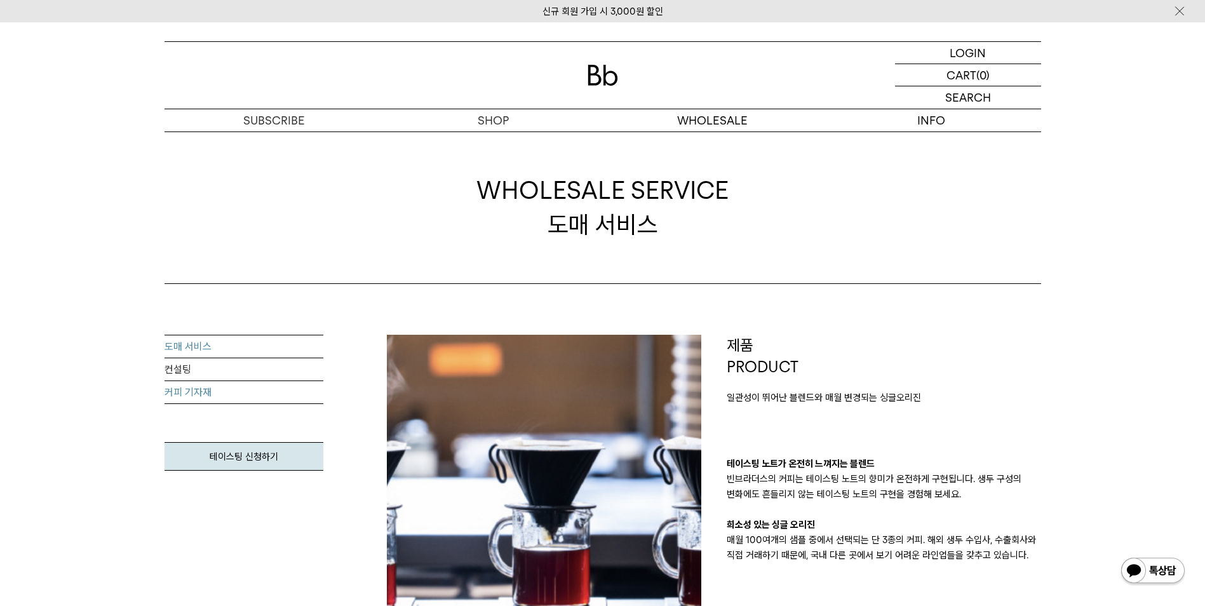
click at [219, 383] on link "커피 기자재" at bounding box center [244, 392] width 159 height 23
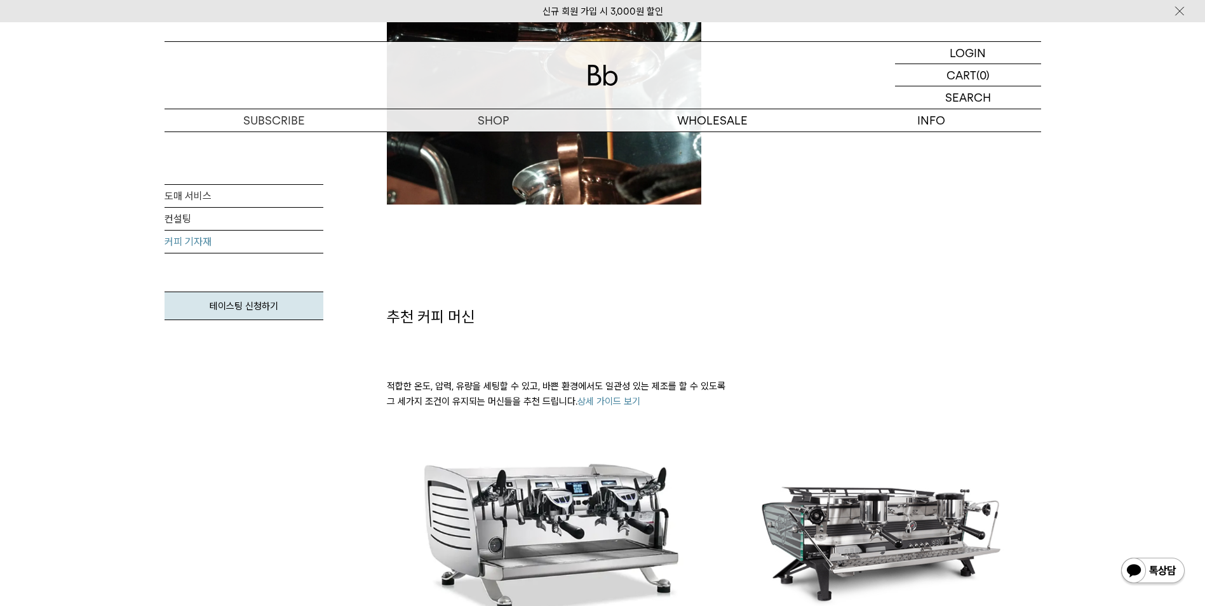
scroll to position [763, 0]
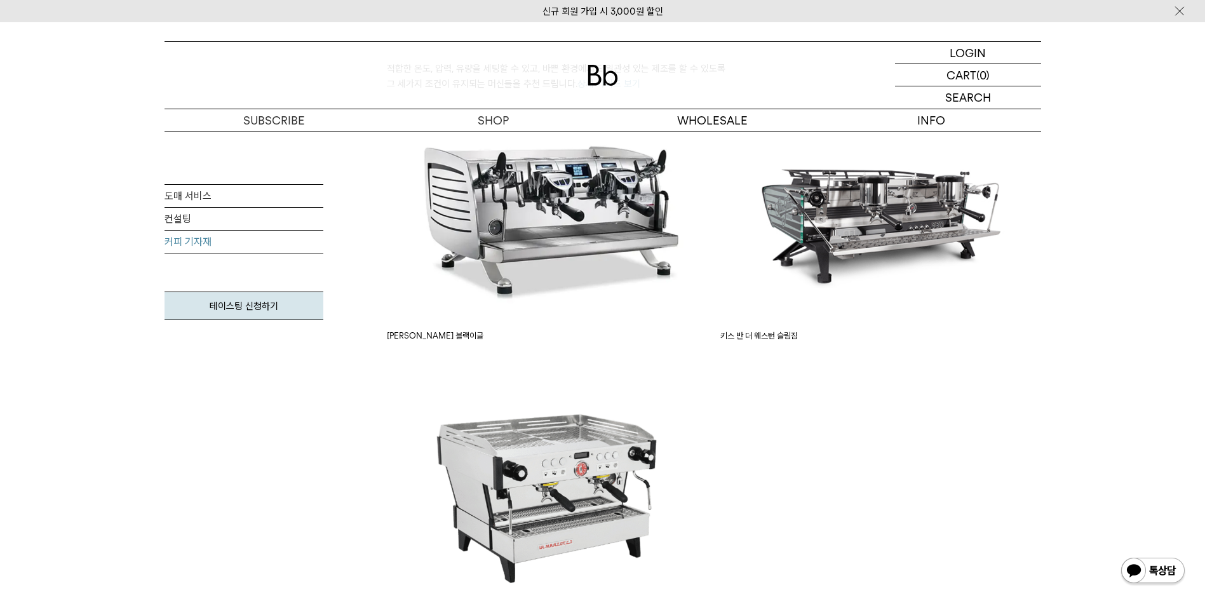
drag, startPoint x: 789, startPoint y: 424, endPoint x: 782, endPoint y: 417, distance: 9.4
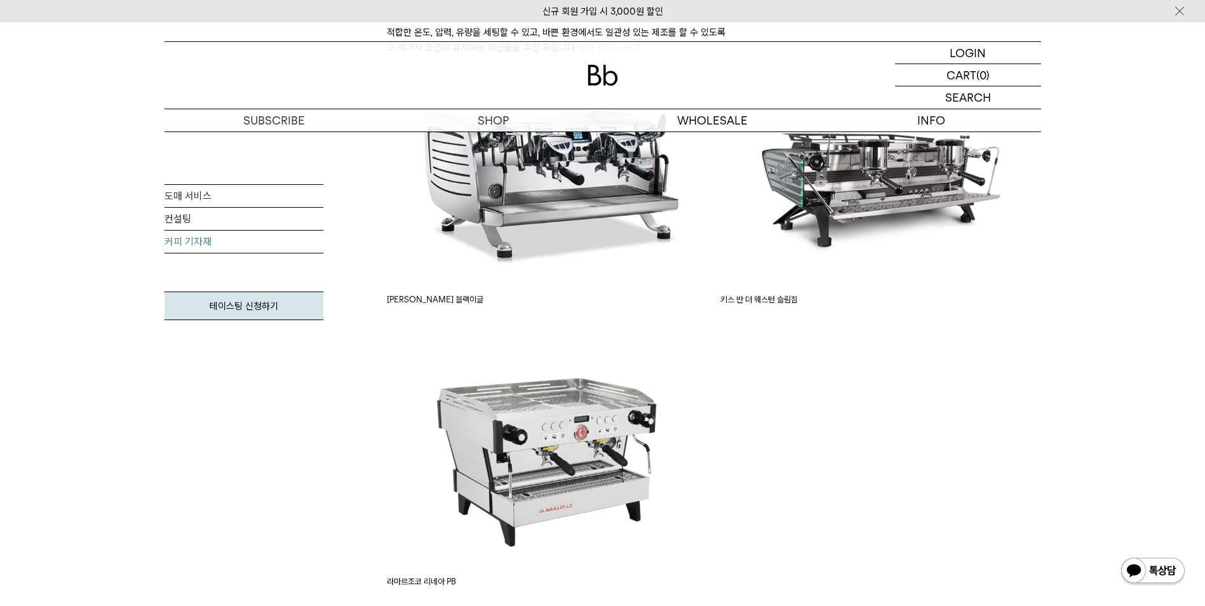
scroll to position [890, 0]
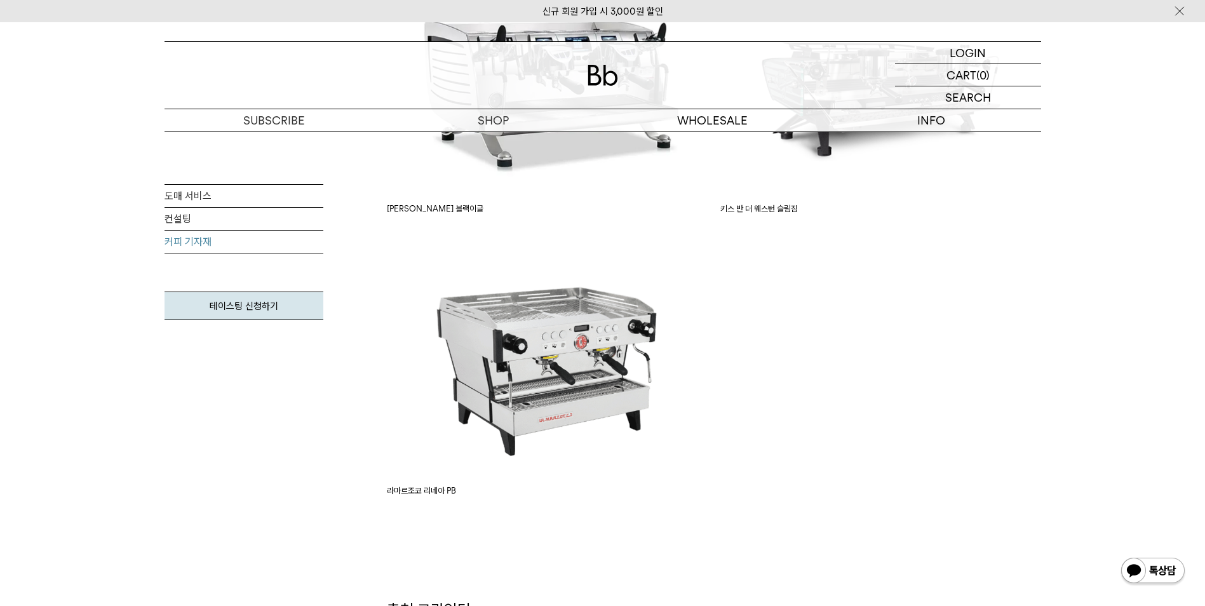
drag, startPoint x: 946, startPoint y: 361, endPoint x: 851, endPoint y: 393, distance: 99.3
click at [851, 393] on div "추천 커피 머신 적합한 온도, 압력, 유량을 세팅할 수 있고, 바쁜 환경에서도 일관성 있는 제조를 할 수 있도록 그 세가지 조건이 유지되는 머…" at bounding box center [714, 204] width 667 height 687
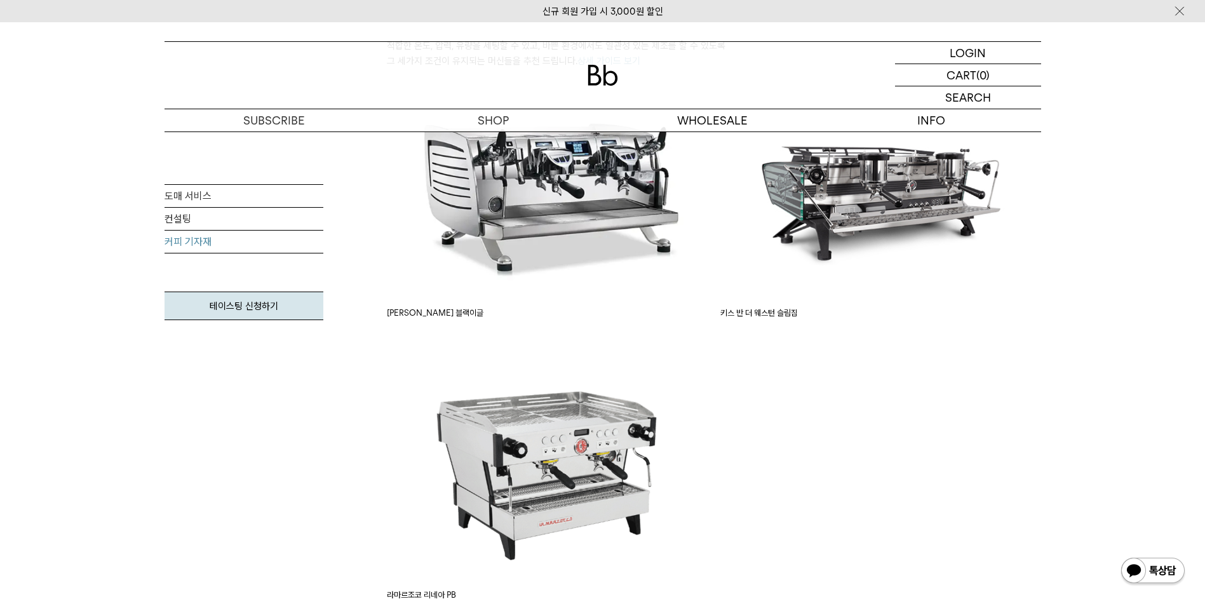
scroll to position [763, 0]
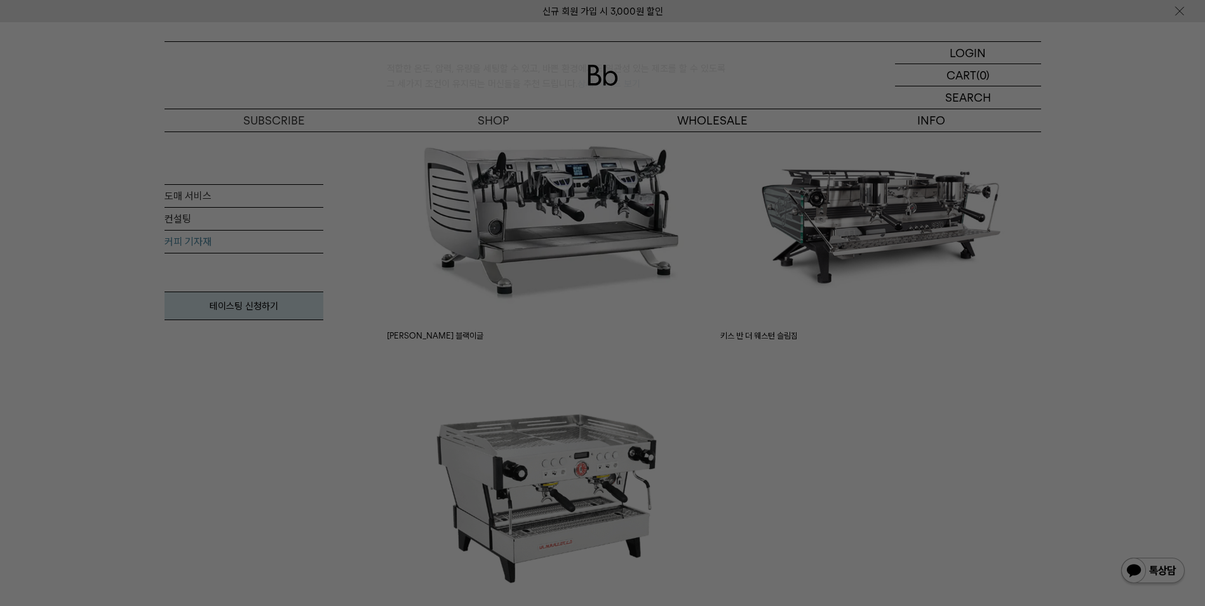
click at [843, 419] on div at bounding box center [602, 303] width 1205 height 606
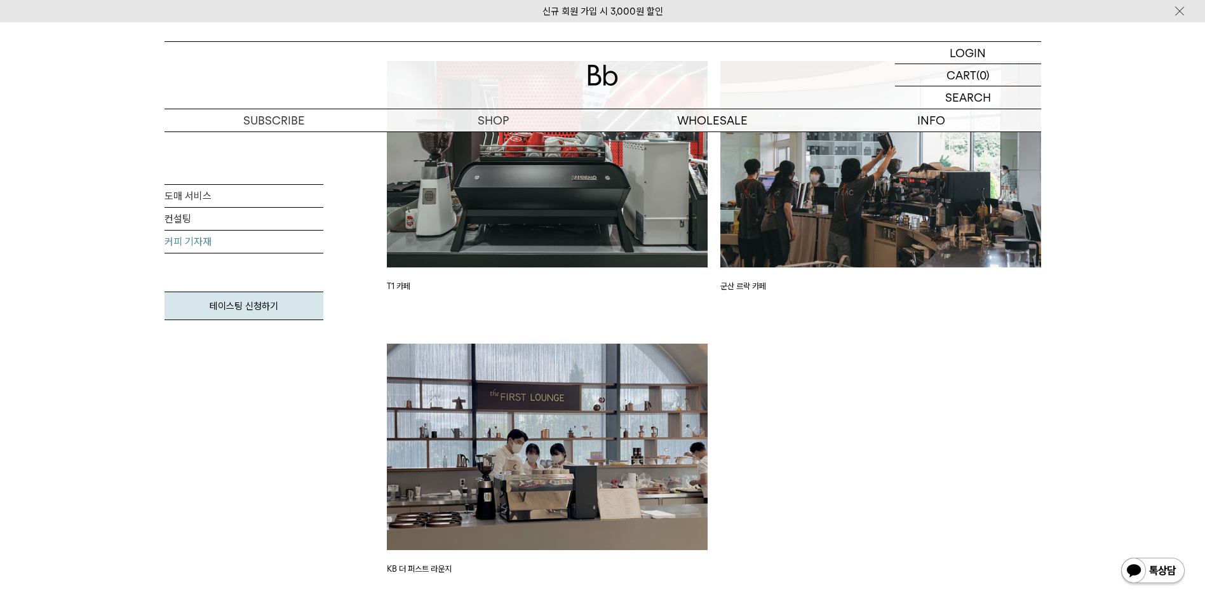
scroll to position [1970, 0]
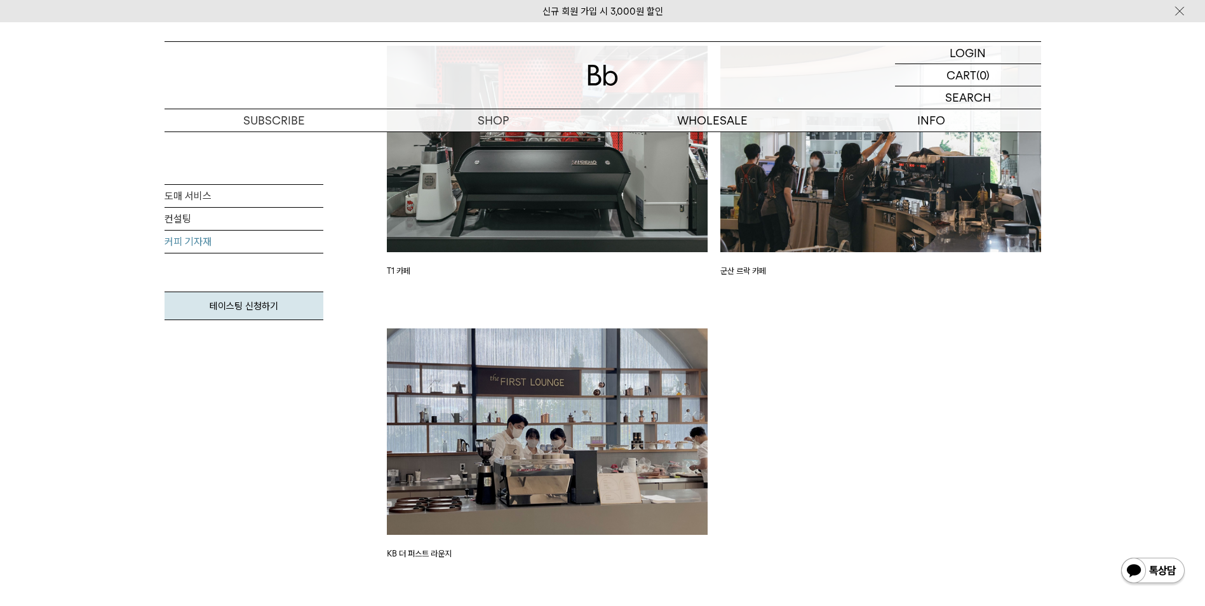
drag, startPoint x: 930, startPoint y: 366, endPoint x: 845, endPoint y: 395, distance: 89.8
click at [845, 395] on div "기자재 설치 사례 T1 카페 군산 르락 카페 KB 더 퍼스트 라운지" at bounding box center [714, 292] width 667 height 637
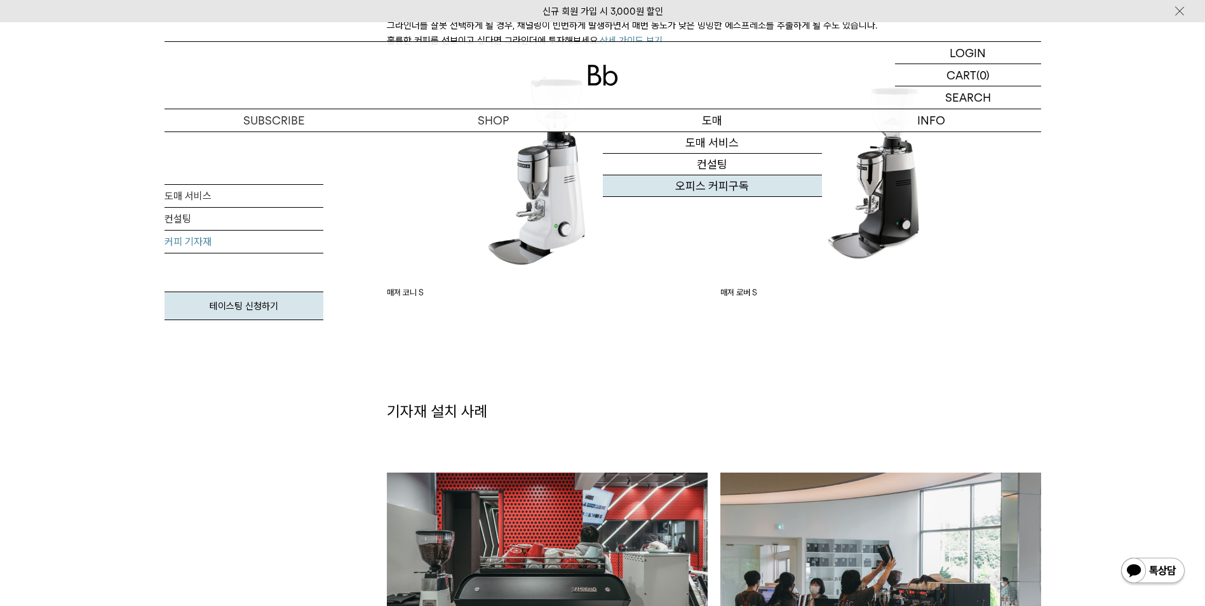
scroll to position [1779, 0]
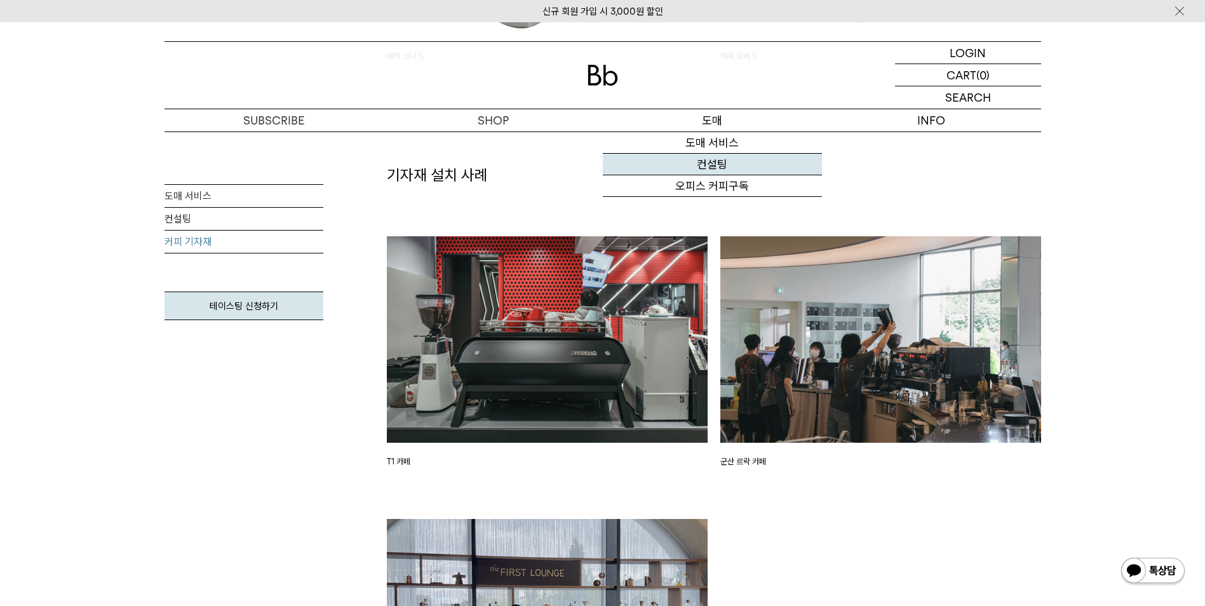
click at [736, 167] on link "컨설팅" at bounding box center [712, 165] width 219 height 22
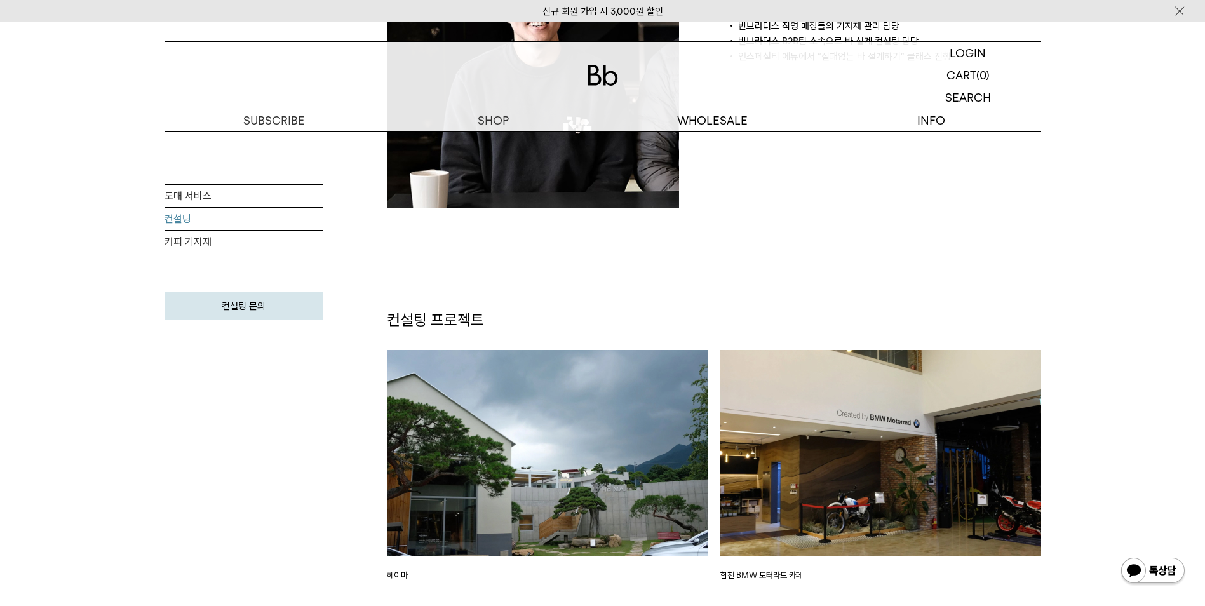
scroll to position [826, 0]
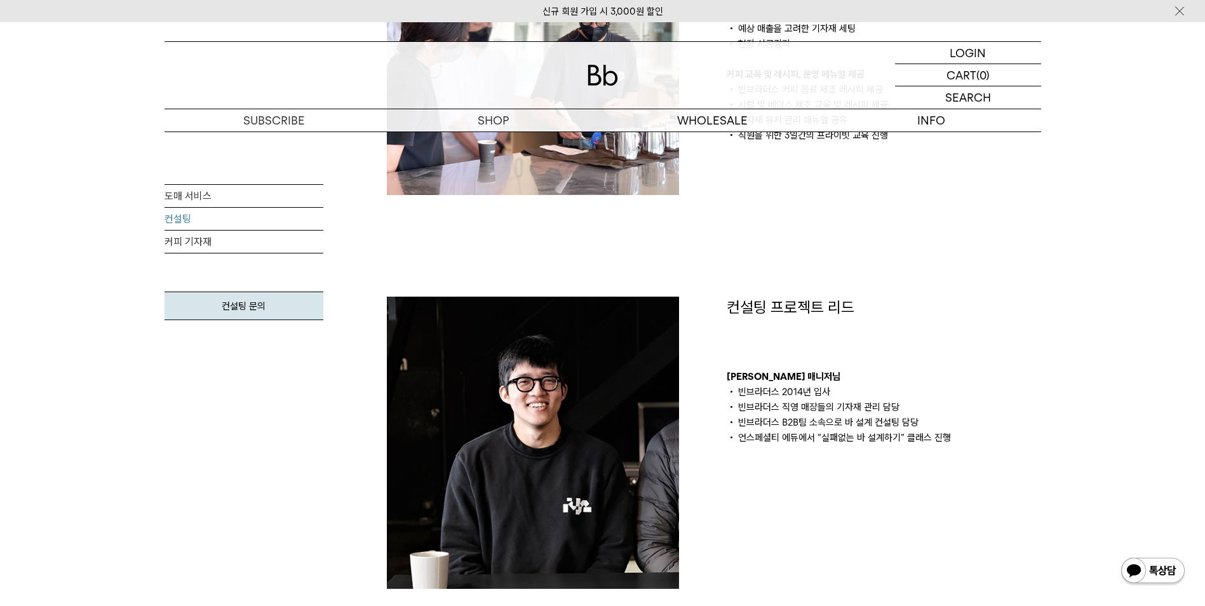
drag, startPoint x: 811, startPoint y: 395, endPoint x: 807, endPoint y: 388, distance: 8.0
drag, startPoint x: 848, startPoint y: 360, endPoint x: 746, endPoint y: 404, distance: 110.5
click at [746, 404] on li "빈브라더스 직영 매장들의 기자재 관리 담당" at bounding box center [884, 407] width 315 height 15
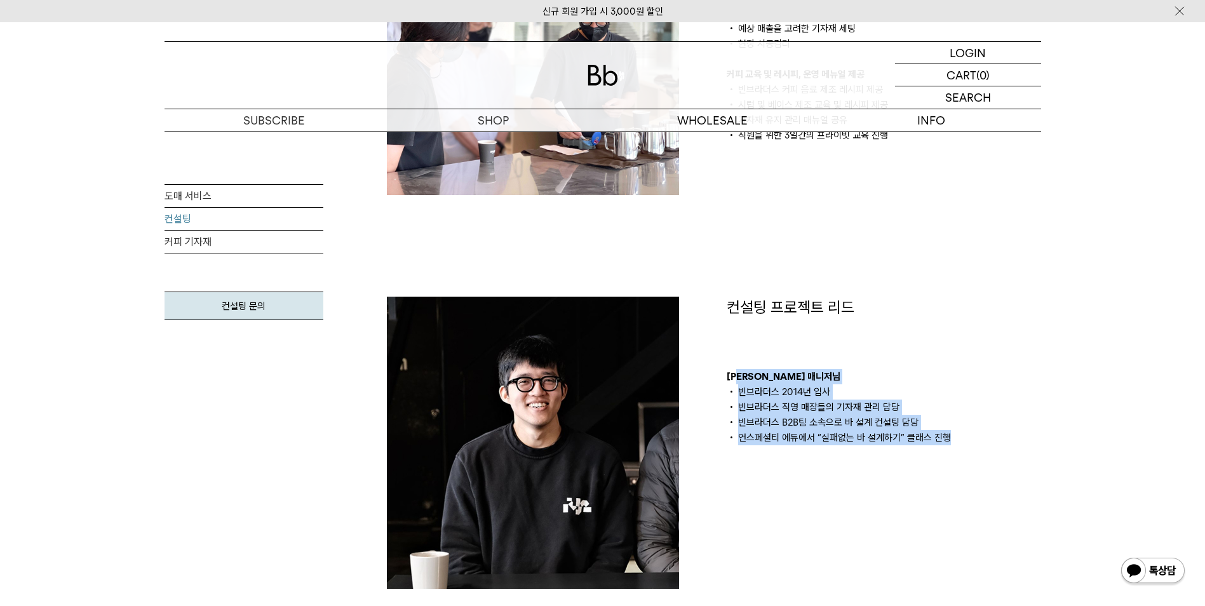
drag, startPoint x: 739, startPoint y: 367, endPoint x: 968, endPoint y: 431, distance: 237.6
click at [968, 431] on div "컨설팅 프로젝트 리드 김의성 매니저님 빈브라더스 2014년 입사 빈브라더스 직영 매장들의 기자재 관리 담당 빈브라더스 B2B팀 소속으로 바 설…" at bounding box center [884, 371] width 315 height 149
drag, startPoint x: 968, startPoint y: 431, endPoint x: 968, endPoint y: 439, distance: 8.3
click at [968, 439] on li "언스페셜티 에듀에서 “실패없는 바 설계하기” 클래스 진행" at bounding box center [884, 437] width 315 height 15
drag, startPoint x: 960, startPoint y: 444, endPoint x: 890, endPoint y: 313, distance: 149.0
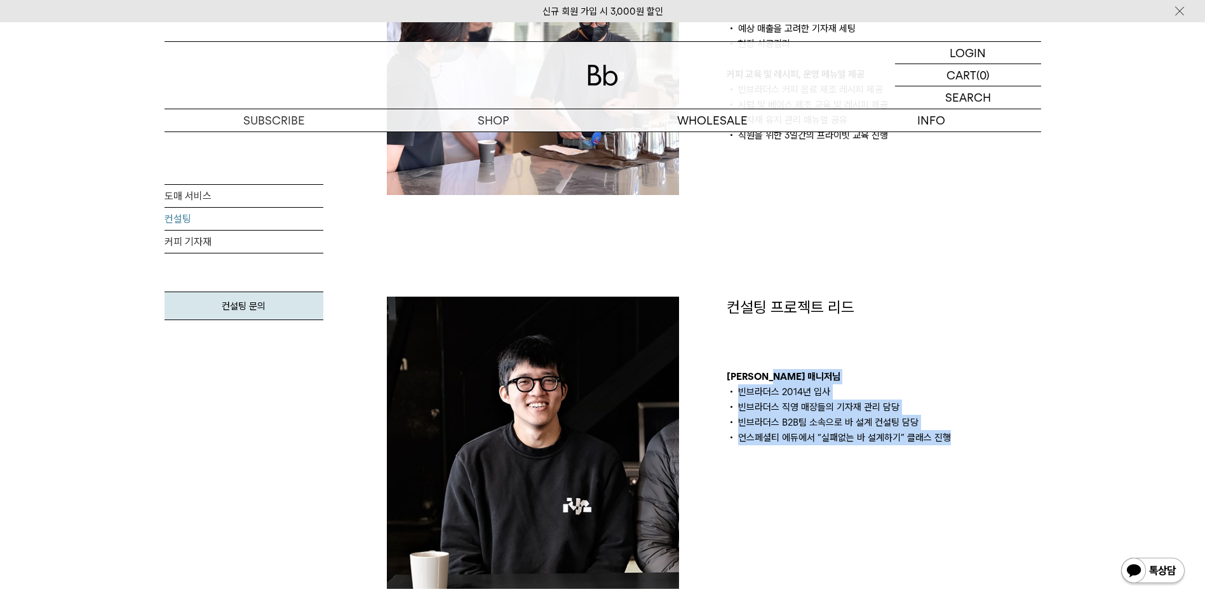
click at [893, 327] on div "컨설팅 프로젝트 리드 김의성 매니저님 빈브라더스 2014년 입사 빈브라더스 직영 매장들의 기자재 관리 담당 빈브라더스 B2B팀 소속으로 바 설…" at bounding box center [884, 371] width 315 height 149
click at [834, 329] on div "컨설팅 프로젝트 리드 김의성 매니저님 빈브라더스 2014년 입사 빈브라더스 직영 매장들의 기자재 관리 담당 빈브라더스 B2B팀 소속으로 바 설…" at bounding box center [884, 371] width 315 height 149
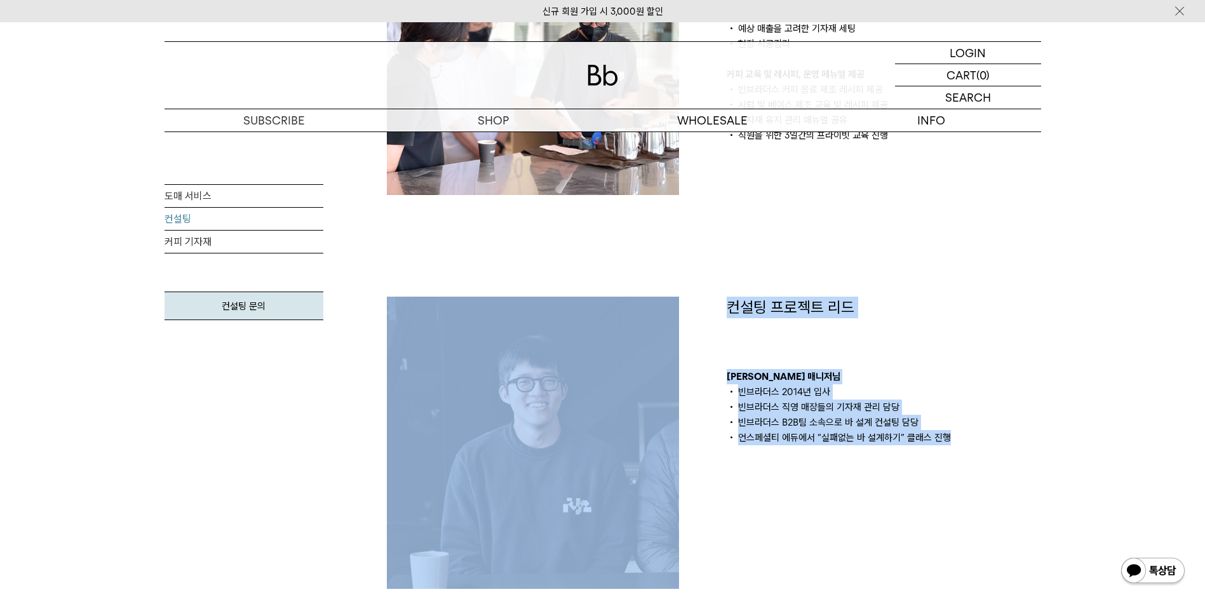
drag, startPoint x: 709, startPoint y: 287, endPoint x: 963, endPoint y: 447, distance: 300.4
click at [963, 447] on div "컨설팅 소개 카페 창업, 경험없이 해도 될까요? 운영 경험 없이 규모 있는 매장을 준비 중이라면 빈브라더스와 함께 의논해 보세요. 커피 바 설…" at bounding box center [714, 49] width 680 height 1080
drag, startPoint x: 963, startPoint y: 447, endPoint x: 956, endPoint y: 454, distance: 9.0
click at [956, 454] on div "컨설팅 프로젝트 리드 김의성 매니저님 빈브라더스 2014년 입사 빈브라더스 직영 매장들의 기자재 관리 담당 빈브라더스 B2B팀 소속으로 바 설…" at bounding box center [884, 443] width 340 height 292
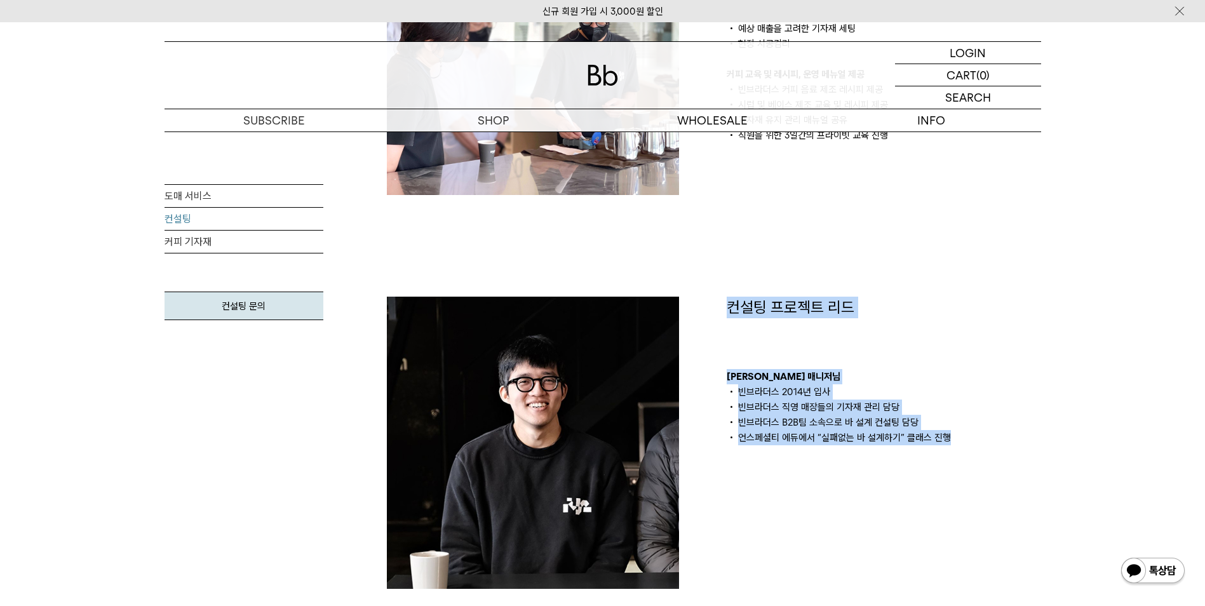
drag, startPoint x: 956, startPoint y: 447, endPoint x: 714, endPoint y: 294, distance: 286.1
click at [714, 294] on div "컨설팅 소개 카페 창업, 경험없이 해도 될까요? 운영 경험 없이 규모 있는 매장을 준비 중이라면 빈브라더스와 함께 의논해 보세요. 커피 바 설…" at bounding box center [714, 49] width 680 height 1080
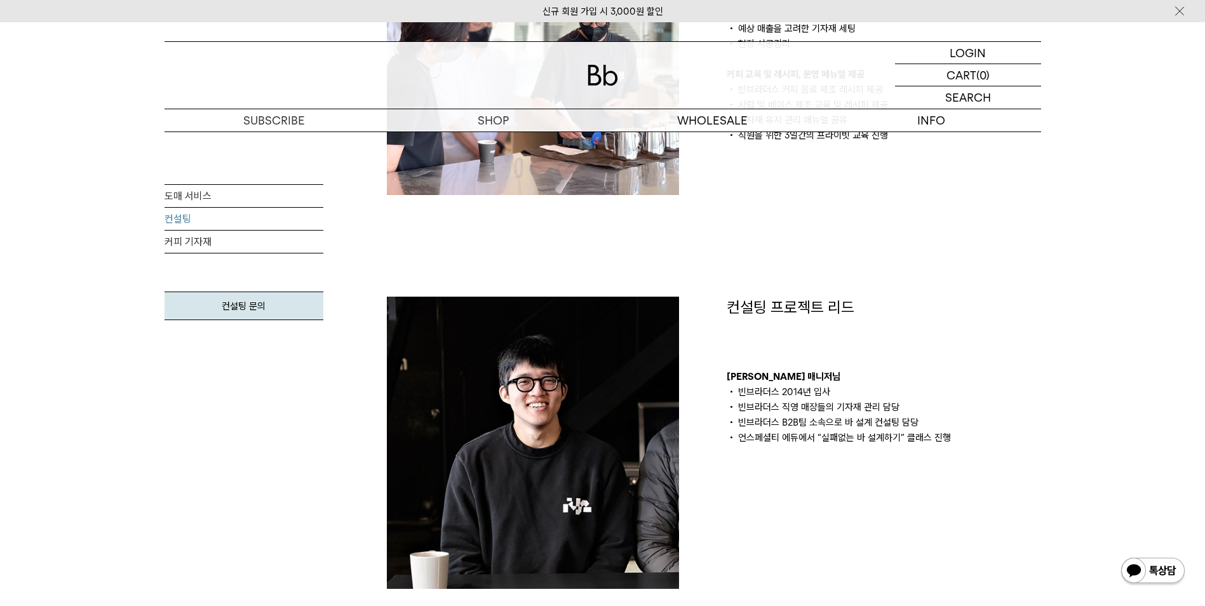
drag, startPoint x: 714, startPoint y: 294, endPoint x: 707, endPoint y: 336, distance: 42.5
click at [707, 336] on div at bounding box center [544, 443] width 340 height 292
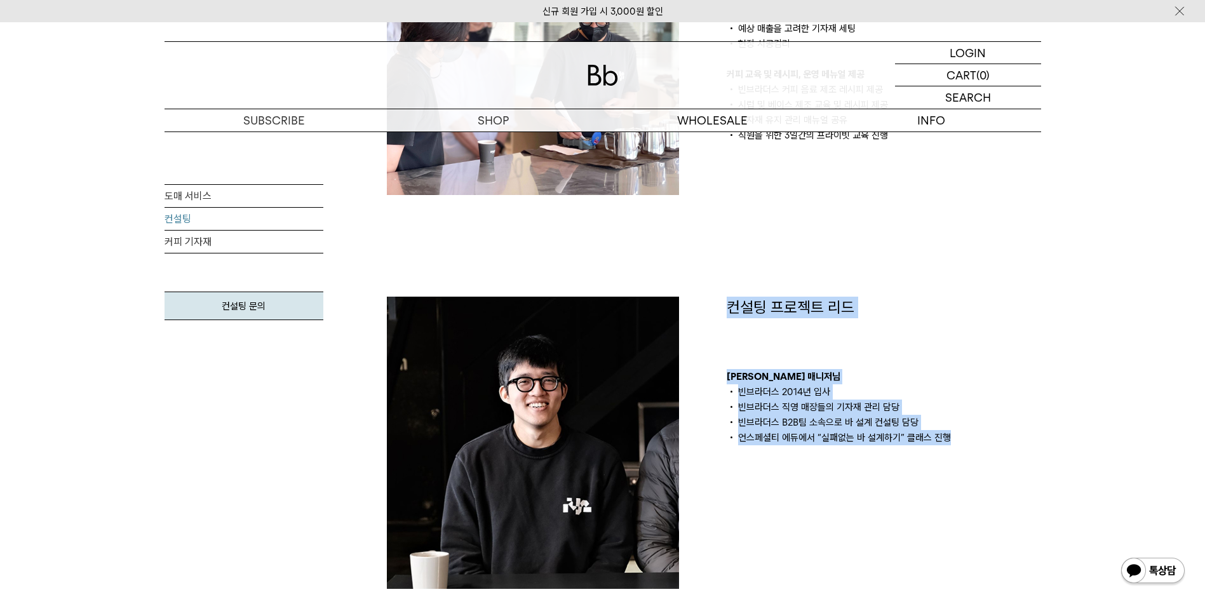
drag, startPoint x: 709, startPoint y: 302, endPoint x: 967, endPoint y: 451, distance: 296.9
click at [967, 451] on div "컨설팅 소개 카페 창업, 경험없이 해도 될까요? 운영 경험 없이 규모 있는 매장을 준비 중이라면 빈브라더스와 함께 의논해 보세요. 커피 바 설…" at bounding box center [714, 49] width 680 height 1080
click at [967, 455] on div "컨설팅 프로젝트 리드 김의성 매니저님 빈브라더스 2014년 입사 빈브라더스 직영 매장들의 기자재 관리 담당 빈브라더스 B2B팀 소속으로 바 설…" at bounding box center [884, 443] width 340 height 292
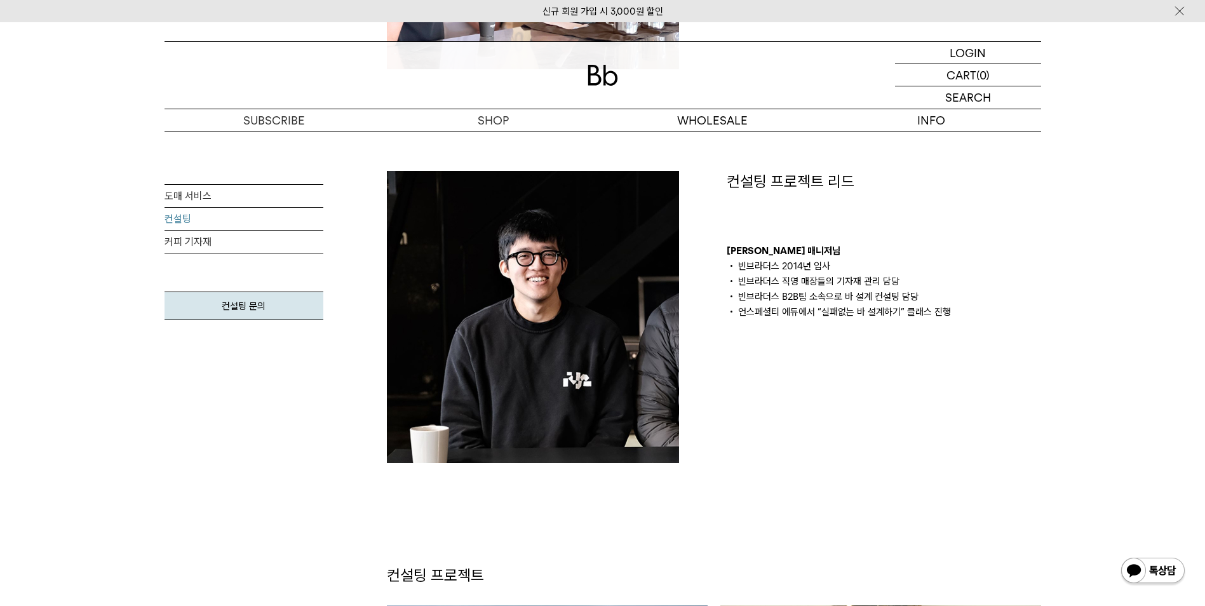
scroll to position [953, 0]
